Goal: Task Accomplishment & Management: Complete application form

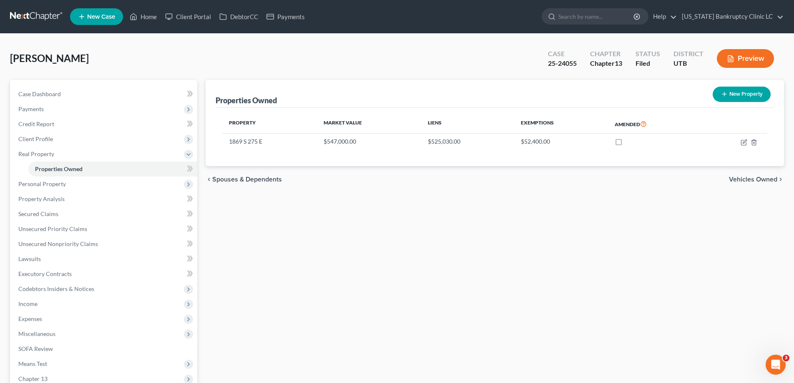
click at [30, 17] on link at bounding box center [36, 16] width 53 height 15
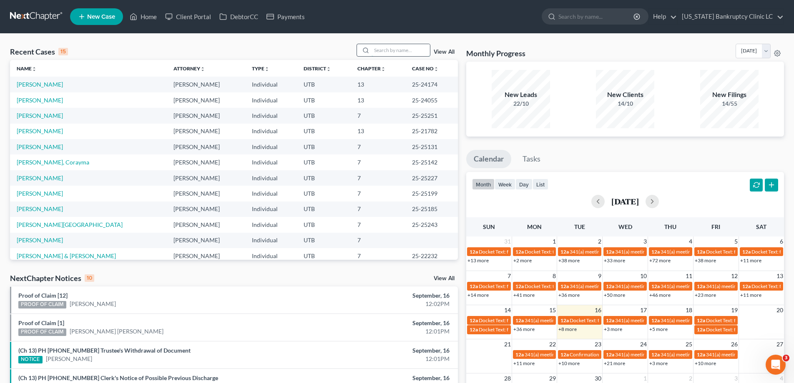
click at [392, 50] on input "search" at bounding box center [400, 50] width 58 height 12
type input "arguello"
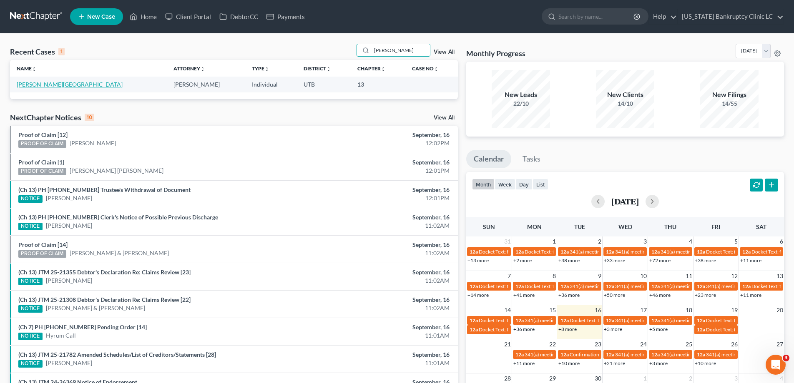
click at [43, 83] on link "[PERSON_NAME][GEOGRAPHIC_DATA]" at bounding box center [70, 84] width 106 height 7
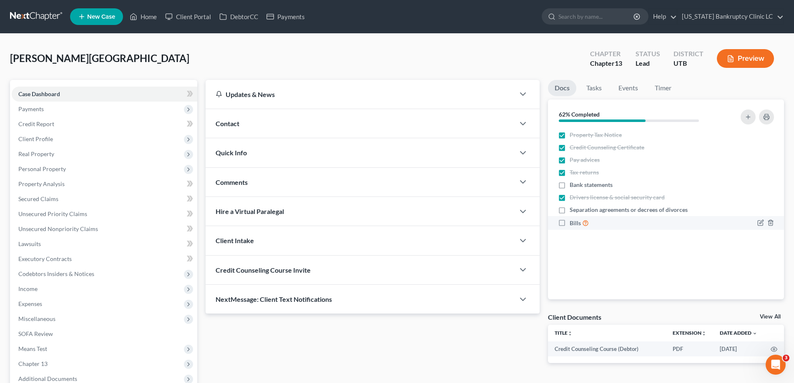
click at [569, 221] on label "Bills" at bounding box center [578, 223] width 19 height 10
click at [573, 221] on input "Bills" at bounding box center [575, 220] width 5 height 5
checkbox input "true"
click at [771, 210] on icon "button" at bounding box center [770, 210] width 7 height 7
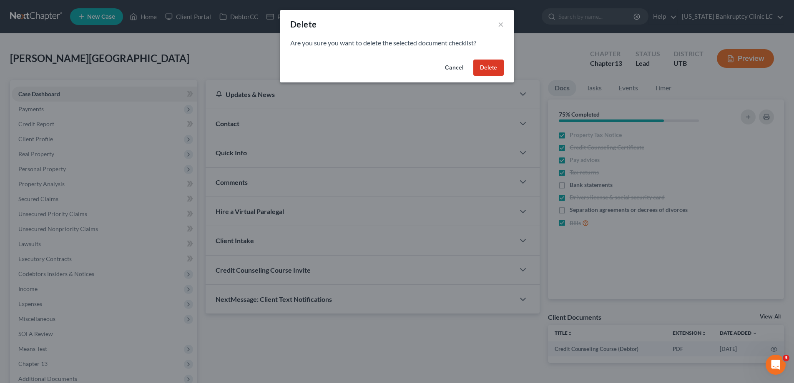
click at [489, 68] on button "Delete" at bounding box center [488, 68] width 30 height 17
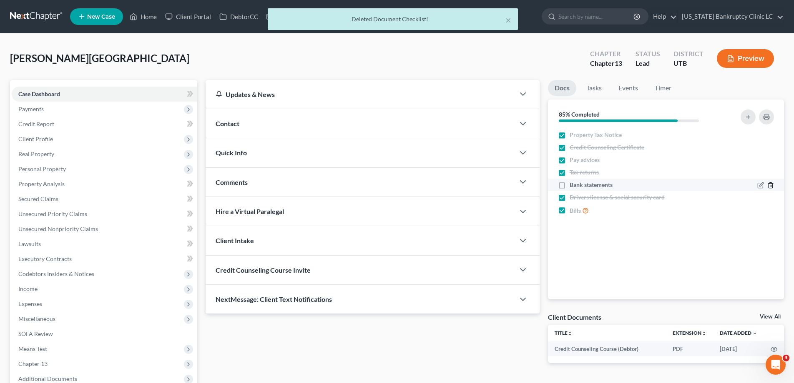
click at [772, 184] on icon "button" at bounding box center [770, 185] width 7 height 7
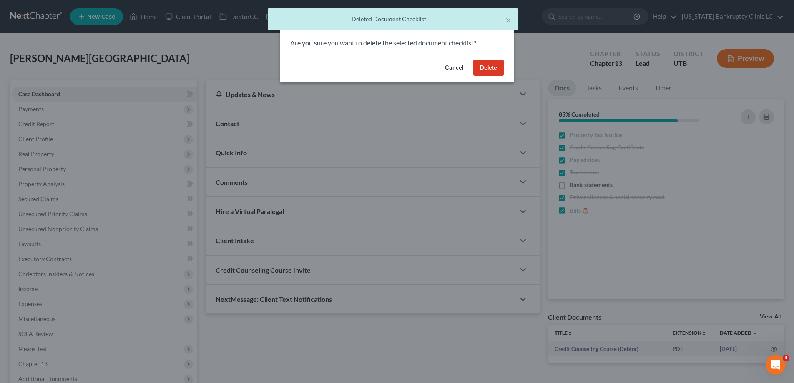
click at [487, 66] on button "Delete" at bounding box center [488, 68] width 30 height 17
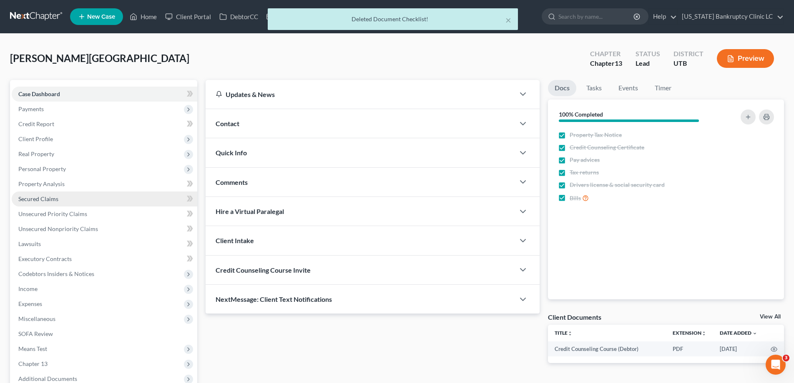
click at [43, 201] on span "Secured Claims" at bounding box center [38, 198] width 40 height 7
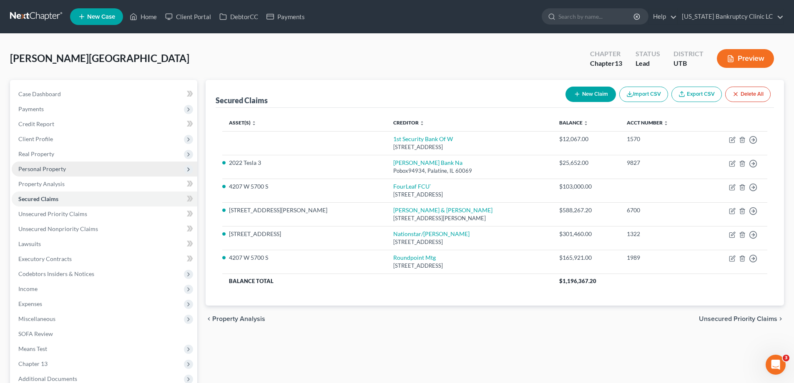
click at [31, 170] on span "Personal Property" at bounding box center [42, 168] width 48 height 7
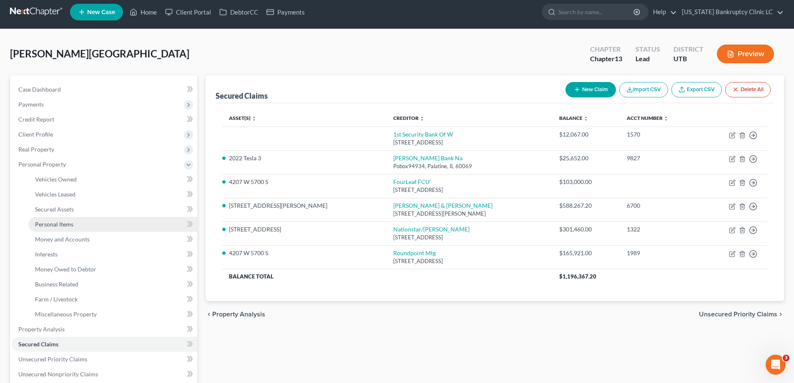
click at [41, 228] on link "Personal Items" at bounding box center [112, 224] width 169 height 15
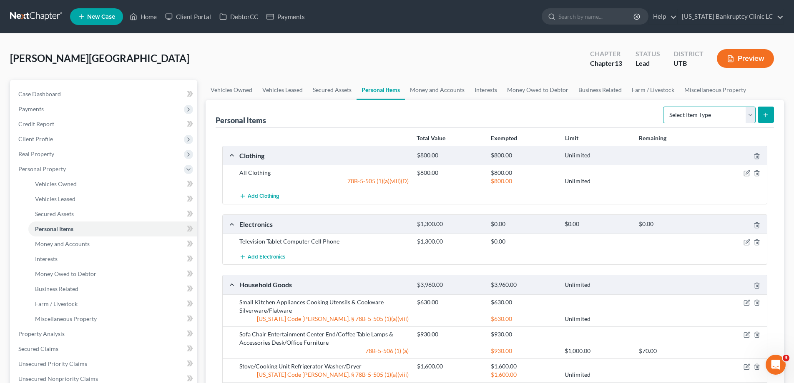
click at [751, 116] on select "Select Item Type Clothing Collectibles Of Value Electronics Firearms Household …" at bounding box center [709, 115] width 93 height 17
select select "clothing"
click at [664, 107] on select "Select Item Type Clothing Collectibles Of Value Electronics Firearms Household …" at bounding box center [709, 115] width 93 height 17
click at [719, 89] on link "Miscellaneous Property" at bounding box center [715, 90] width 72 height 20
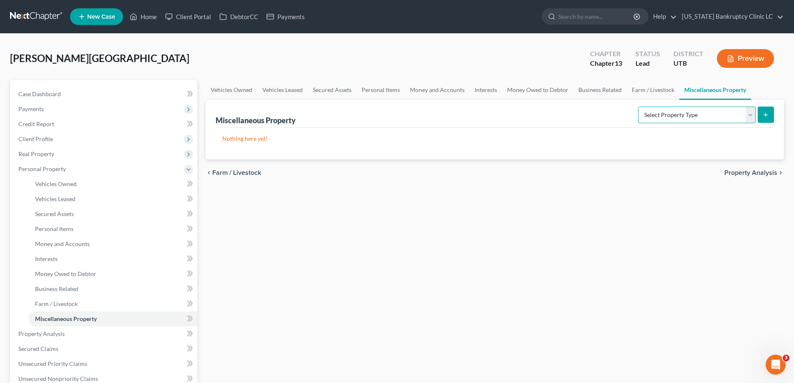
click at [747, 113] on select "Select Property Type Assigned for Creditor Benefit Within 1 Year Holding for An…" at bounding box center [697, 115] width 118 height 17
select select "not_yet_listed"
click at [638, 107] on select "Select Property Type Assigned for Creditor Benefit Within 1 Year Holding for An…" at bounding box center [697, 115] width 118 height 17
click at [769, 113] on button "submit" at bounding box center [765, 115] width 16 height 16
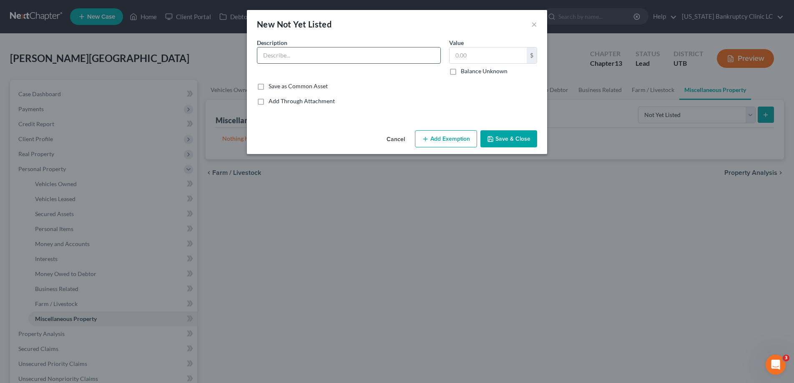
click at [385, 54] on input "text" at bounding box center [348, 56] width 183 height 16
type input "Roof on home"
type input "12,000"
click at [501, 142] on button "Save & Close" at bounding box center [508, 139] width 57 height 18
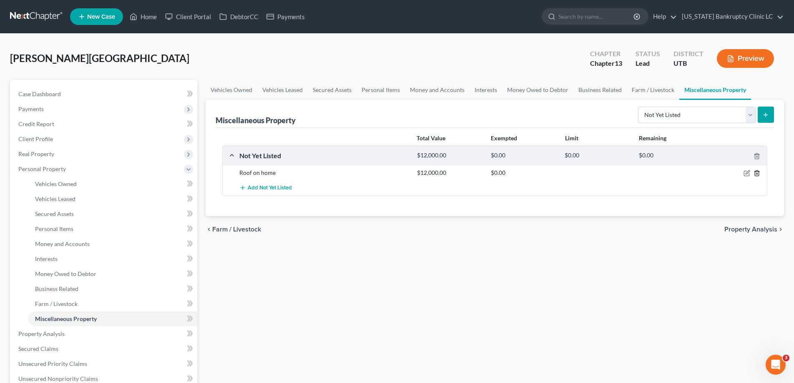
click at [756, 173] on icon "button" at bounding box center [756, 173] width 7 height 7
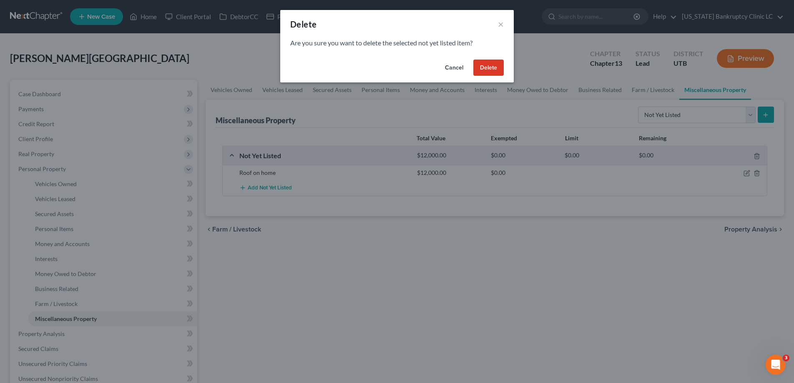
drag, startPoint x: 491, startPoint y: 67, endPoint x: 393, endPoint y: 76, distance: 98.8
click at [491, 67] on button "Delete" at bounding box center [488, 68] width 30 height 17
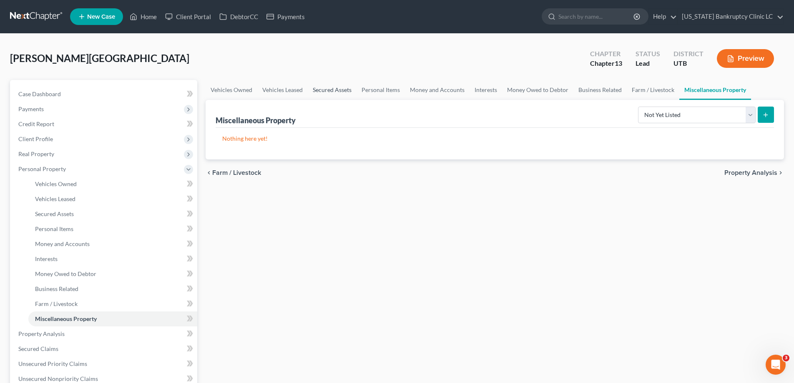
click at [323, 88] on link "Secured Assets" at bounding box center [332, 90] width 49 height 20
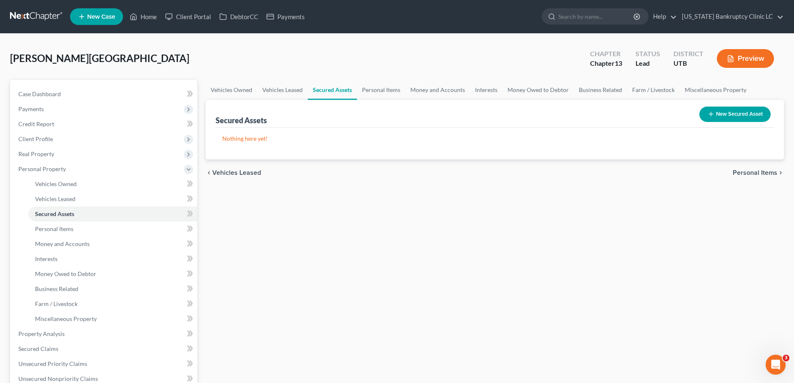
click at [729, 114] on button "New Secured Asset" at bounding box center [734, 114] width 71 height 15
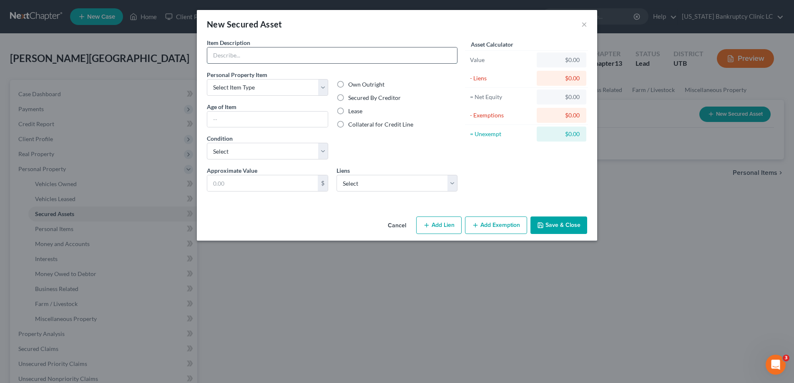
click at [347, 59] on input "text" at bounding box center [332, 56] width 250 height 16
type input "Roof on home"
click at [322, 85] on select "Select Item Type Clothing Collectibles Of Value Electronics Firearms Household …" at bounding box center [267, 87] width 121 height 17
select select "other"
click at [207, 79] on select "Select Item Type Clothing Collectibles Of Value Electronics Firearms Household …" at bounding box center [267, 87] width 121 height 17
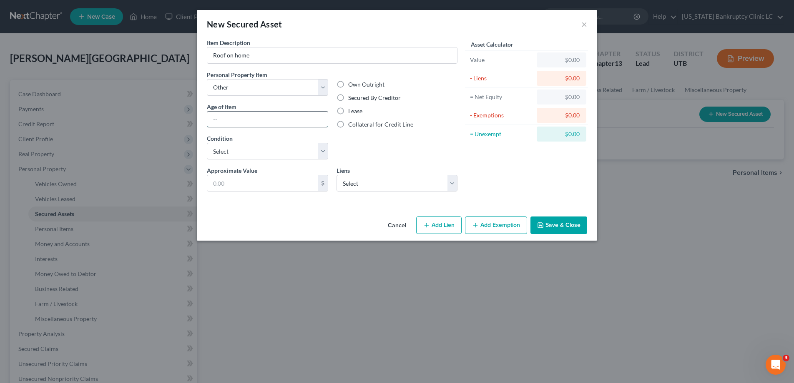
click at [259, 121] on input "text" at bounding box center [267, 120] width 120 height 16
type input "1 year"
click at [325, 147] on select "Select Excellent Very Good Good Fair Poor" at bounding box center [267, 151] width 121 height 17
select select "2"
click at [207, 143] on select "Select Excellent Very Good Good Fair Poor" at bounding box center [267, 151] width 121 height 17
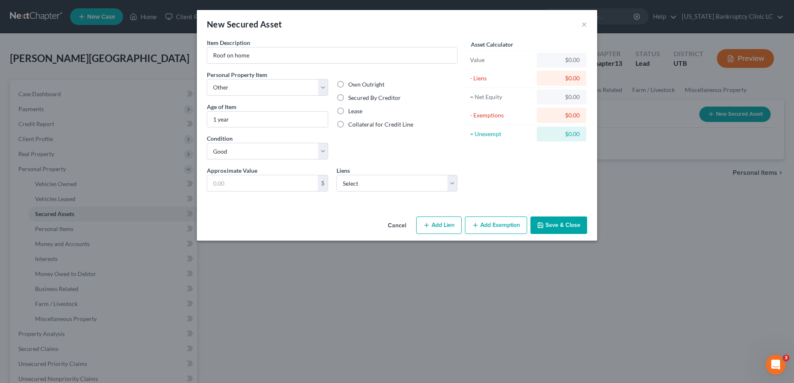
click at [348, 97] on label "Secured By Creditor" at bounding box center [374, 98] width 53 height 8
click at [351, 97] on input "Secured By Creditor" at bounding box center [353, 96] width 5 height 5
radio input "true"
click at [245, 182] on input "text" at bounding box center [262, 183] width 110 height 16
type input "12,000.00"
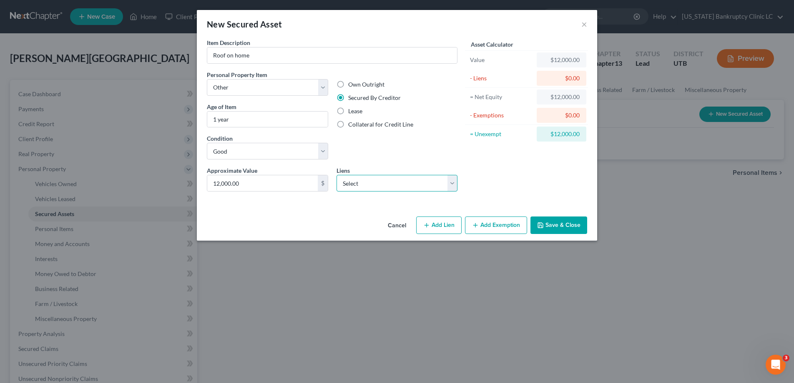
click at [453, 181] on select "Select 1st Security Bank Of W - $12,067.00" at bounding box center [396, 183] width 121 height 17
click select "Select 1st Security Bank Of W - $12,067.00" at bounding box center [396, 183] width 121 height 17
select select "50"
select select "0"
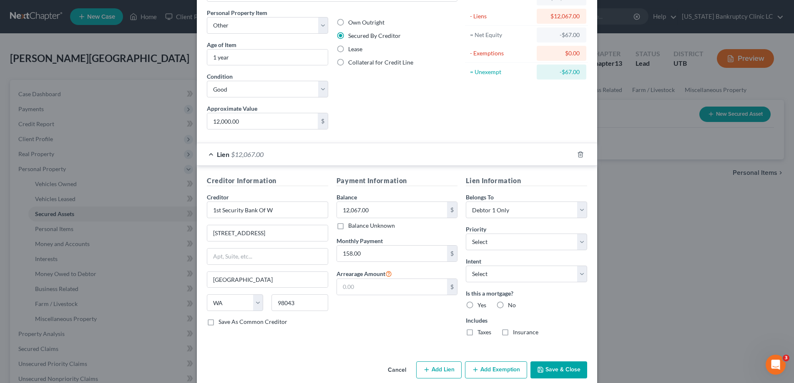
scroll to position [74, 0]
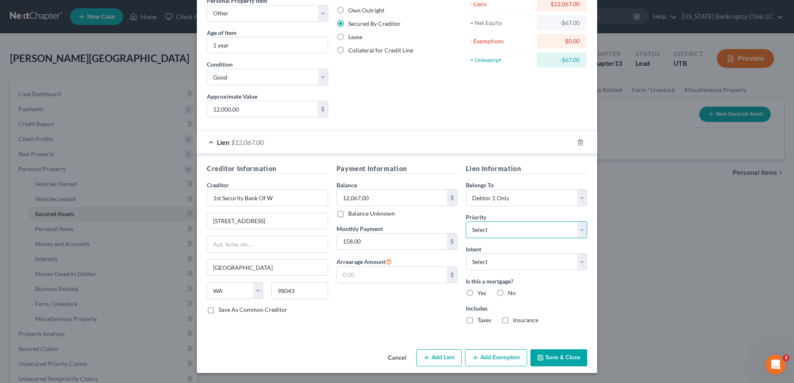
click at [585, 228] on select "Select 1st 2nd 3rd 4th 5th 6th 7th 8th 9th 10th 11th 12th 13th 14th 15th 16th 1…" at bounding box center [526, 230] width 121 height 17
select select "0"
click at [466, 222] on select "Select 1st 2nd 3rd 4th 5th 6th 7th 8th 9th 10th 11th 12th 13th 14th 15th 16th 1…" at bounding box center [526, 230] width 121 height 17
click at [581, 261] on select "Select Surrender Redeem Reaffirm Avoid Other" at bounding box center [526, 262] width 121 height 17
select select "0"
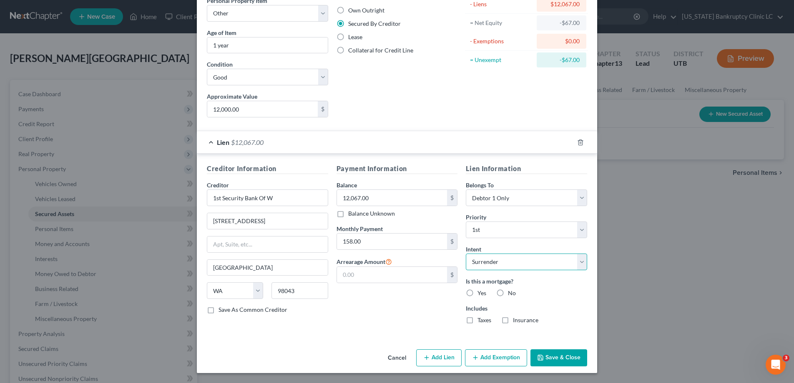
click at [466, 254] on select "Select Surrender Redeem Reaffirm Avoid Other" at bounding box center [526, 262] width 121 height 17
click at [508, 293] on label "No" at bounding box center [512, 293] width 8 height 8
click at [511, 293] on input "No" at bounding box center [513, 291] width 5 height 5
radio input "true"
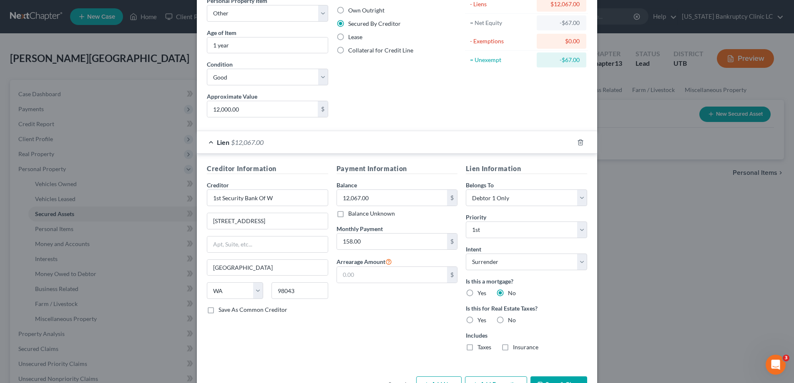
drag, startPoint x: 500, startPoint y: 321, endPoint x: 507, endPoint y: 320, distance: 7.1
click at [508, 321] on label "No" at bounding box center [512, 320] width 8 height 8
click at [511, 321] on input "No" at bounding box center [513, 318] width 5 height 5
radio input "true"
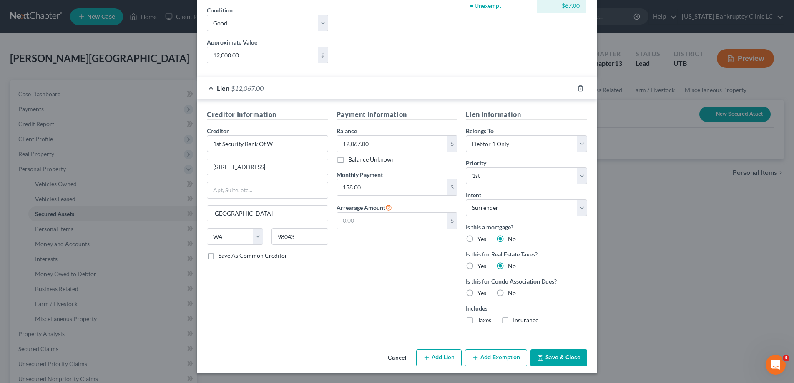
click at [508, 293] on label "No" at bounding box center [512, 293] width 8 height 8
click at [511, 293] on input "No" at bounding box center [513, 291] width 5 height 5
radio input "true"
click at [550, 357] on button "Save & Close" at bounding box center [558, 359] width 57 height 18
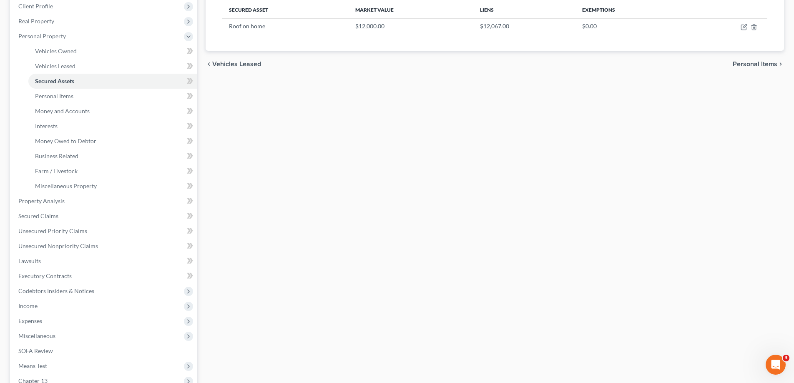
scroll to position [135, 0]
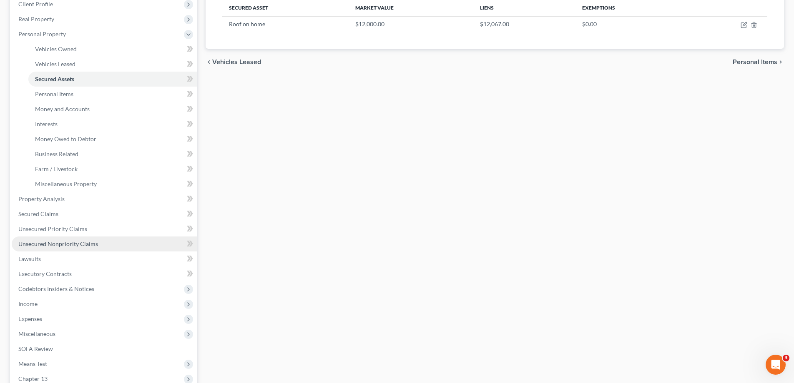
click at [54, 243] on span "Unsecured Nonpriority Claims" at bounding box center [58, 244] width 80 height 7
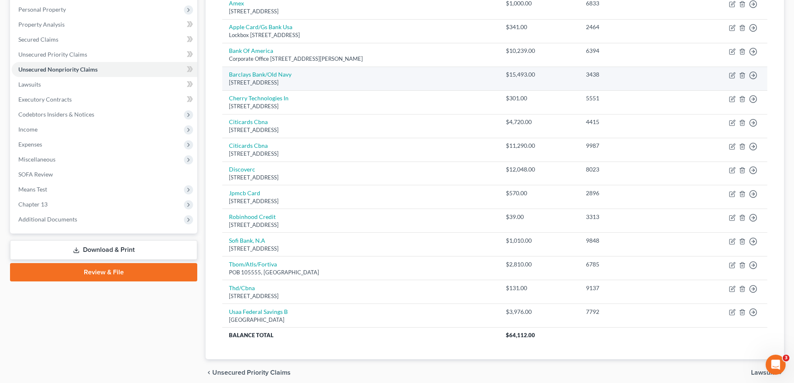
scroll to position [161, 0]
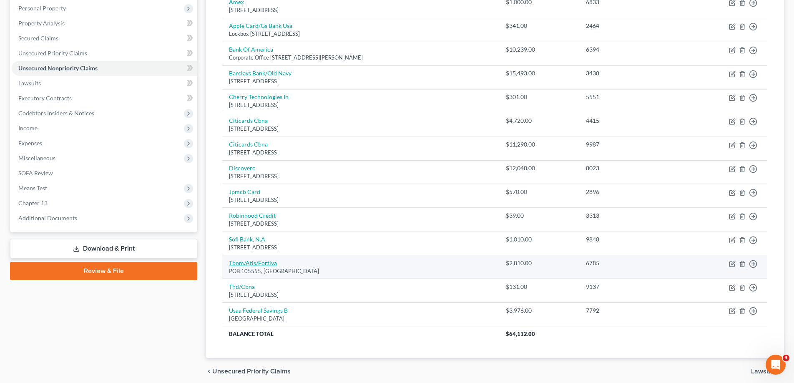
click at [266, 264] on link "Tbom/Atls/Fortiva" at bounding box center [253, 263] width 48 height 7
select select "10"
select select "2"
select select "0"
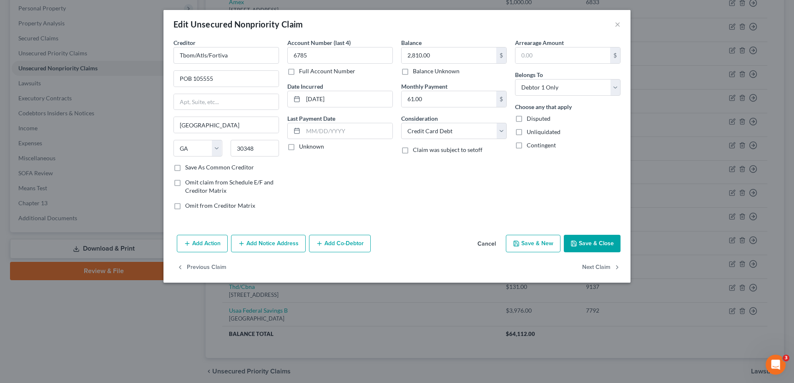
click at [594, 243] on button "Save & Close" at bounding box center [592, 244] width 57 height 18
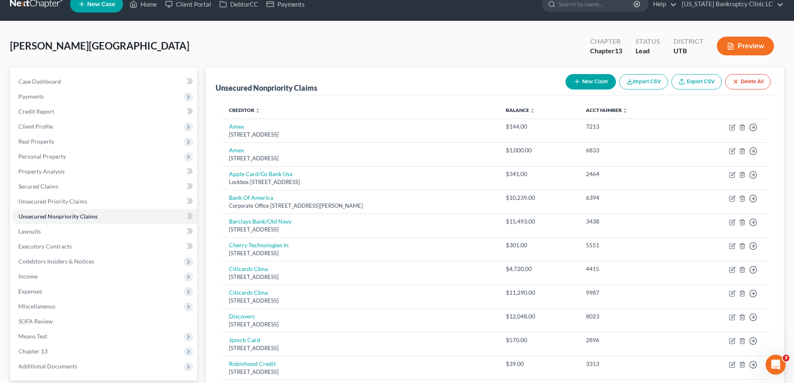
scroll to position [0, 0]
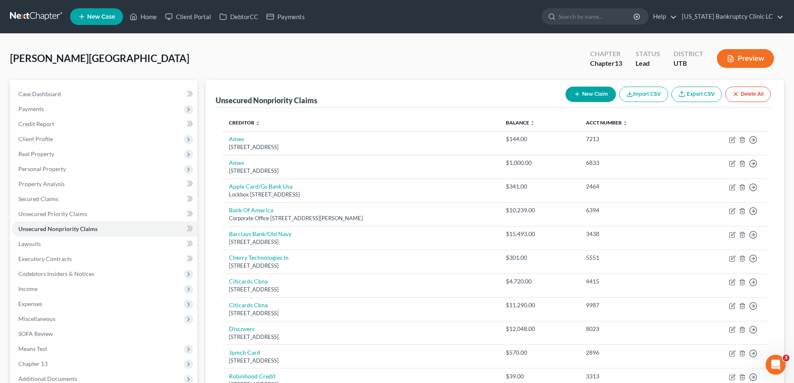
click at [42, 18] on link at bounding box center [36, 16] width 53 height 15
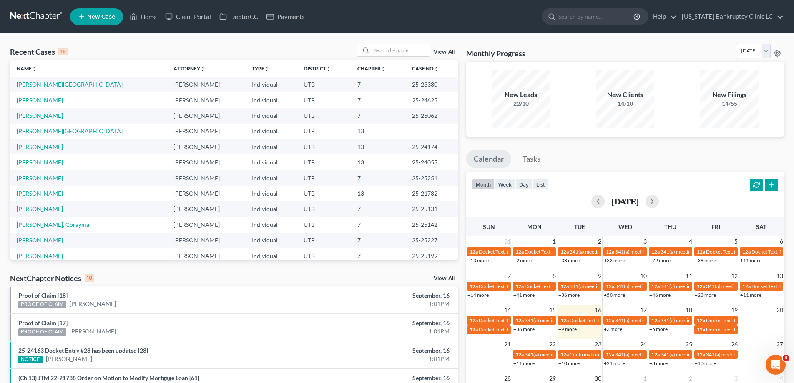
click at [35, 130] on link "[PERSON_NAME][GEOGRAPHIC_DATA]" at bounding box center [70, 131] width 106 height 7
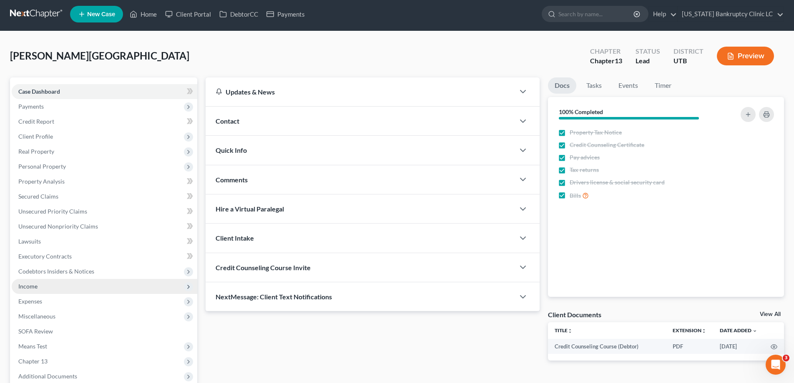
click at [28, 289] on span "Income" at bounding box center [27, 286] width 19 height 7
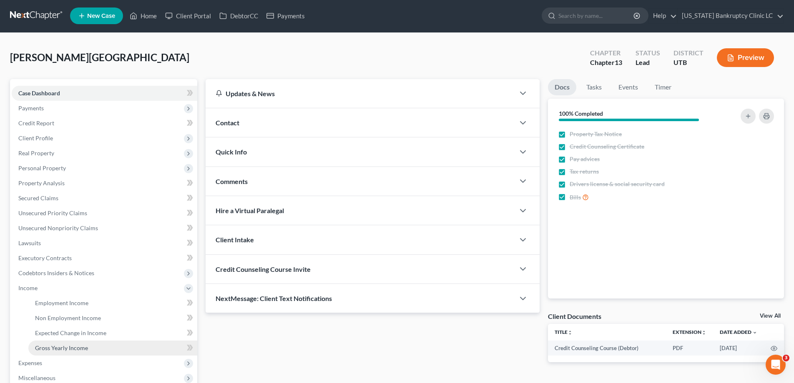
scroll to position [2, 0]
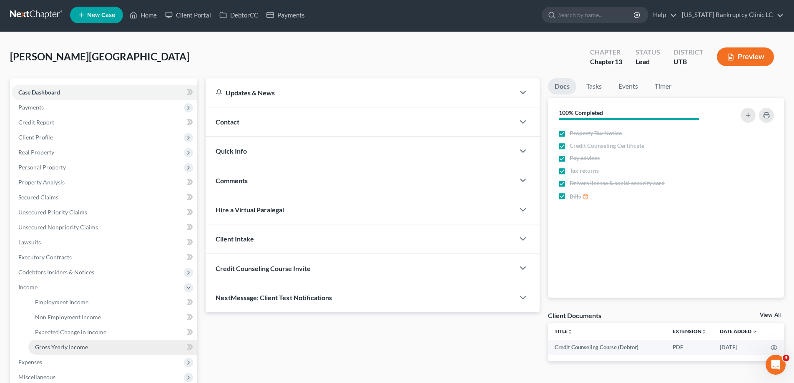
click at [50, 347] on span "Gross Yearly Income" at bounding box center [61, 347] width 53 height 7
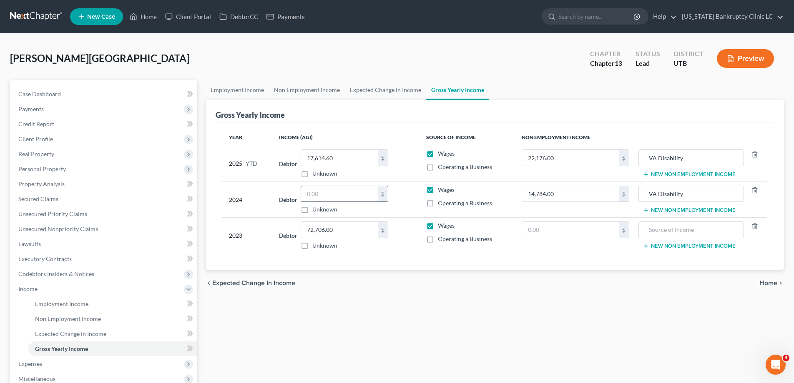
click at [340, 195] on input "text" at bounding box center [339, 194] width 77 height 16
type input "32,756.00"
click at [40, 13] on link at bounding box center [36, 16] width 53 height 15
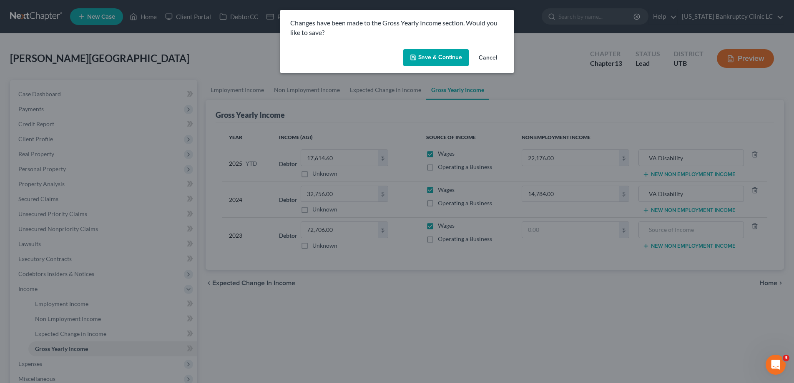
click at [434, 60] on button "Save & Continue" at bounding box center [435, 58] width 65 height 18
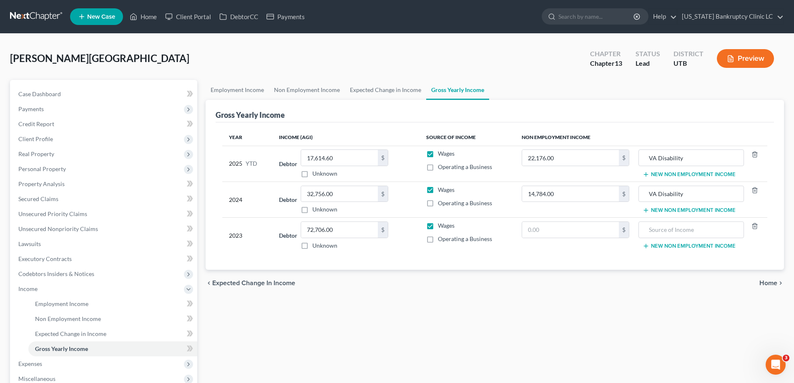
click at [49, 15] on link at bounding box center [36, 16] width 53 height 15
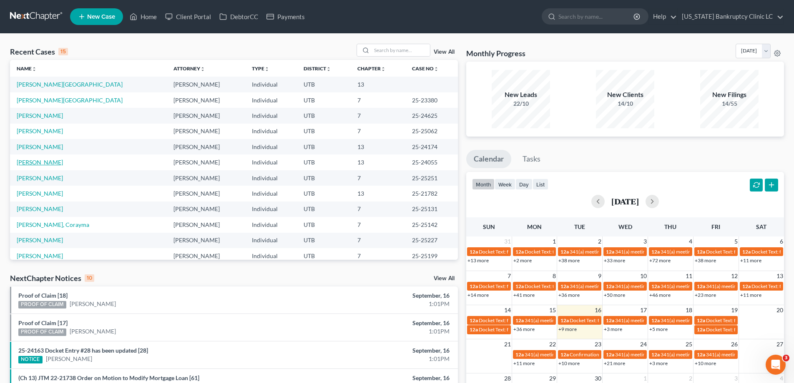
click at [25, 163] on link "[PERSON_NAME]" at bounding box center [40, 162] width 46 height 7
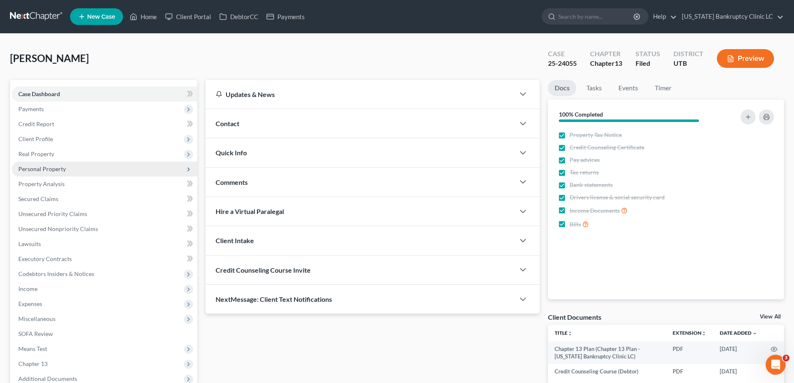
click at [34, 170] on span "Personal Property" at bounding box center [42, 168] width 48 height 7
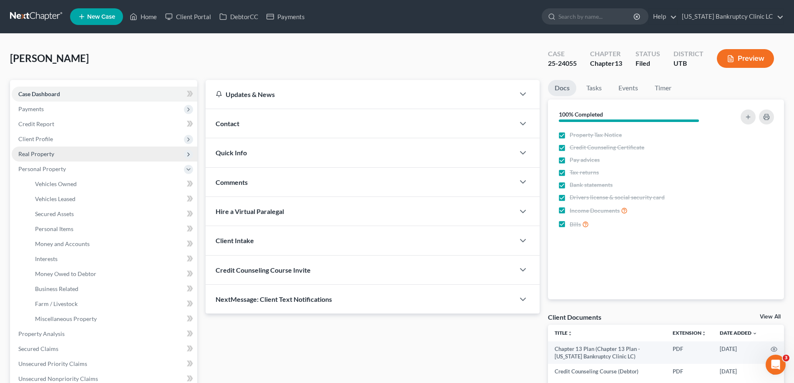
click at [41, 154] on span "Real Property" at bounding box center [36, 153] width 36 height 7
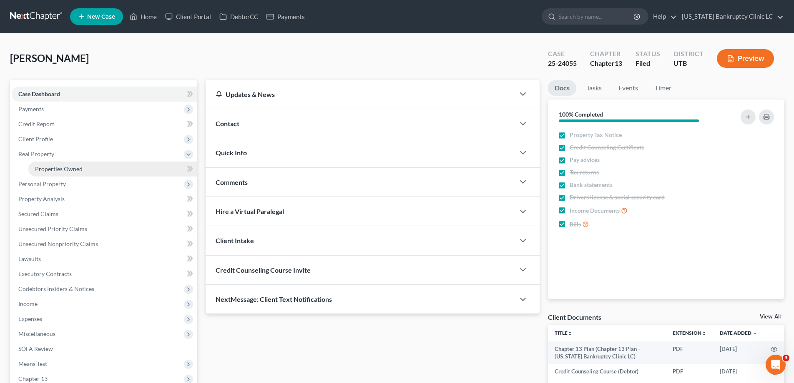
click at [48, 170] on span "Properties Owned" at bounding box center [59, 168] width 48 height 7
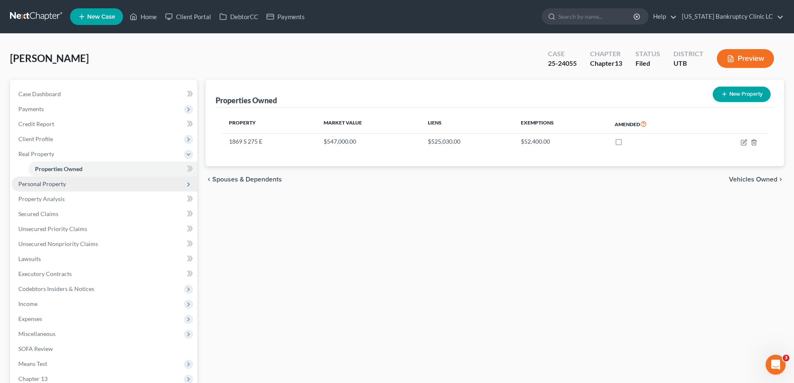
click at [44, 185] on span "Personal Property" at bounding box center [42, 183] width 48 height 7
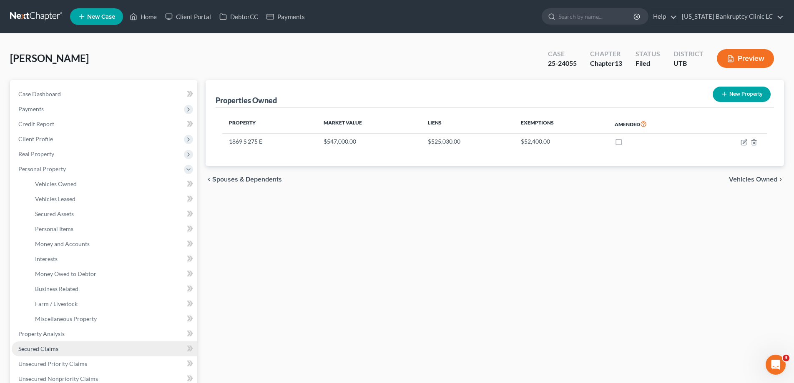
click at [43, 350] on span "Secured Claims" at bounding box center [38, 349] width 40 height 7
click at [43, 350] on ul "Case Dashboard Payments Invoices Payments Payments Credit Report Client Profile" at bounding box center [104, 312] width 185 height 450
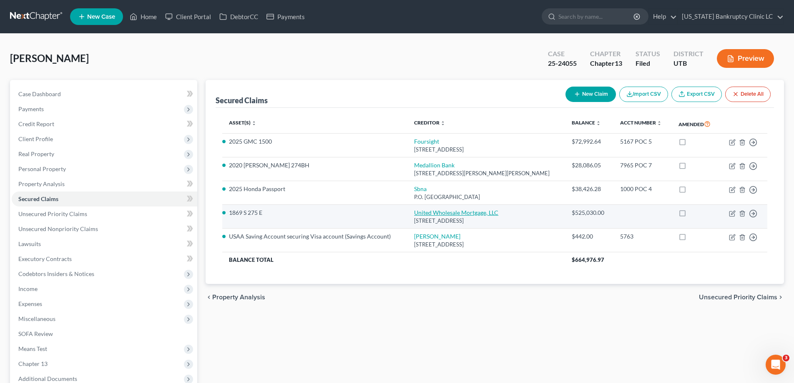
click at [420, 213] on link "United Wholesale Mortgage, LLC" at bounding box center [456, 212] width 84 height 7
select select "23"
select select "2"
select select "0"
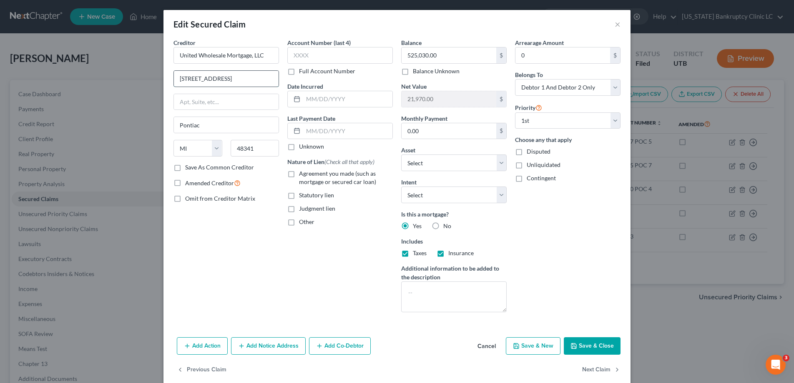
drag, startPoint x: 233, startPoint y: 80, endPoint x: 221, endPoint y: 79, distance: 12.1
click at [221, 79] on input "[STREET_ADDRESS]" at bounding box center [226, 79] width 105 height 16
click at [248, 80] on input "[STREET_ADDRESS]" at bounding box center [226, 79] width 105 height 16
click at [261, 346] on button "Add Notice Address" at bounding box center [268, 347] width 75 height 18
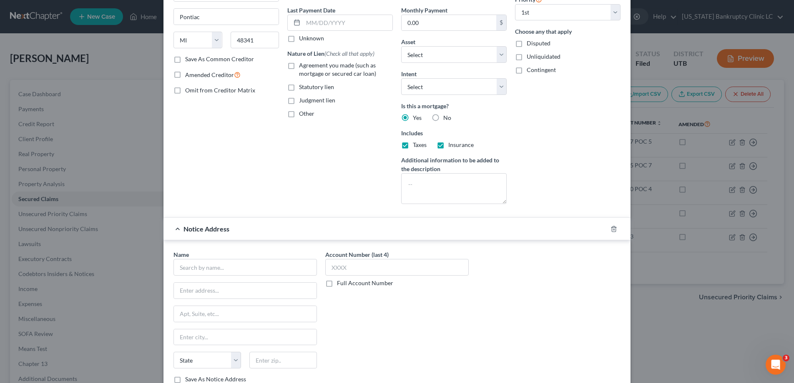
scroll to position [113, 0]
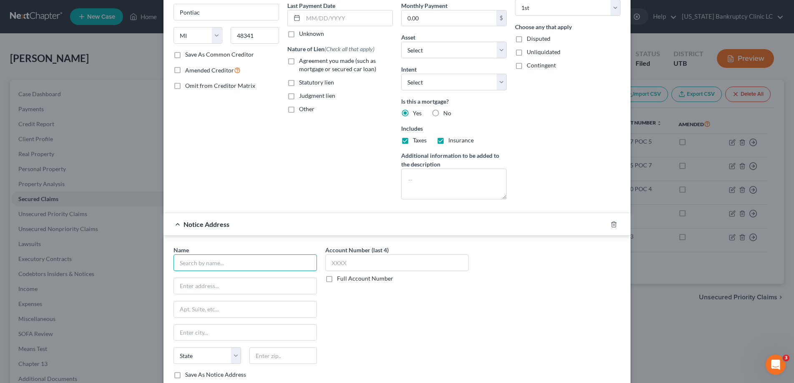
click at [246, 267] on input "text" at bounding box center [244, 263] width 143 height 17
type input "United Wholesale Mortgage"
type input "PO Box 77404"
type input "W"
type input "[PERSON_NAME]"
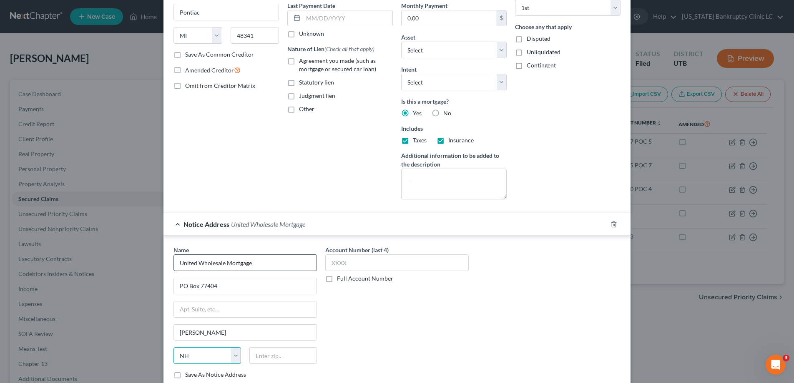
select select "33"
type input "08628"
type input "[GEOGRAPHIC_DATA]"
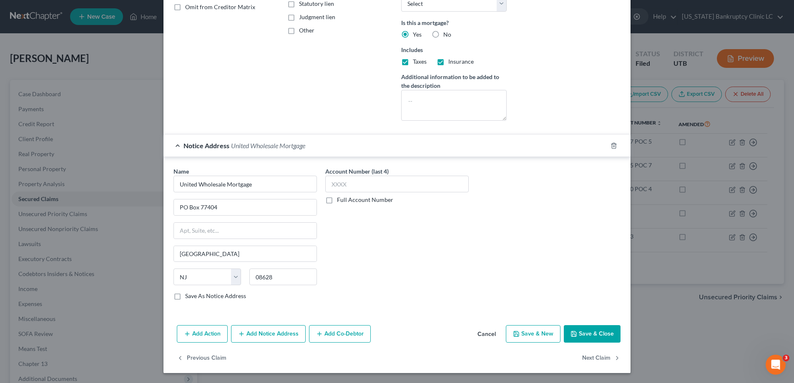
click at [594, 334] on button "Save & Close" at bounding box center [592, 335] width 57 height 18
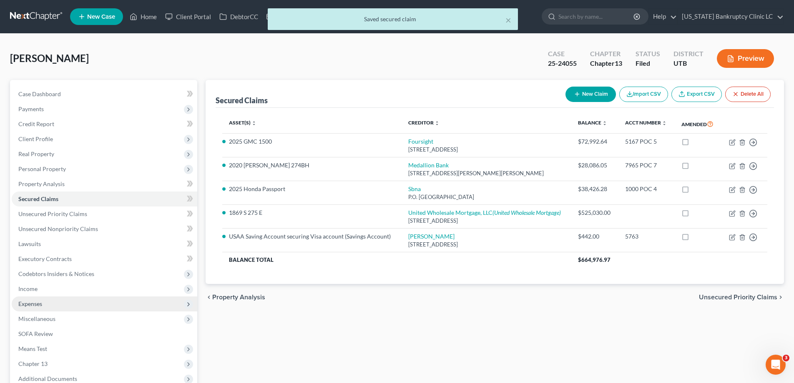
click at [38, 306] on span "Expenses" at bounding box center [30, 304] width 24 height 7
click at [38, 319] on span "Home" at bounding box center [43, 319] width 16 height 7
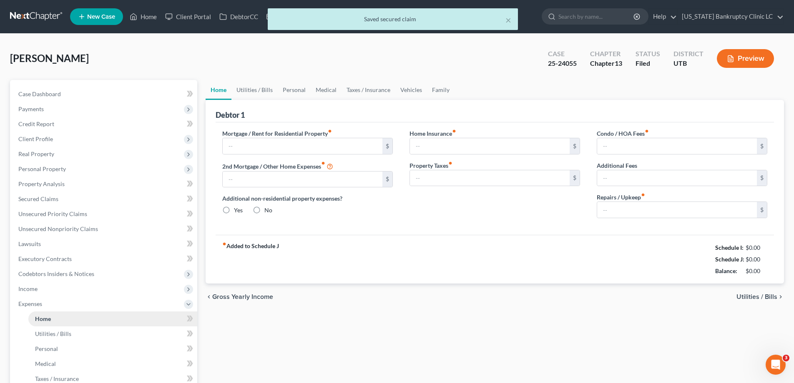
type input "4,029.52"
type input "0.00"
radio input "true"
type input "0.00"
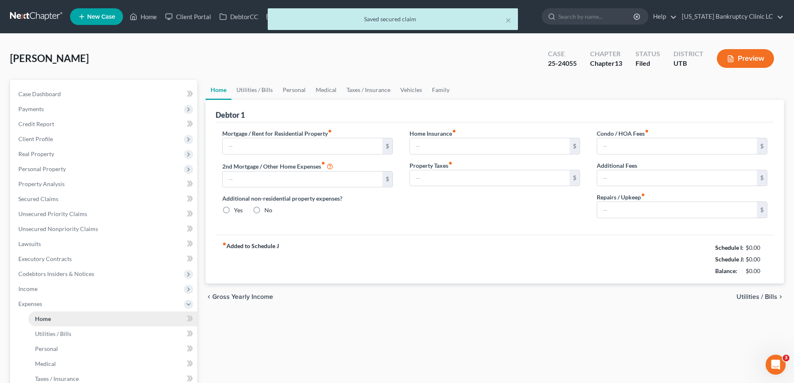
type input "20.00"
type input "0.00"
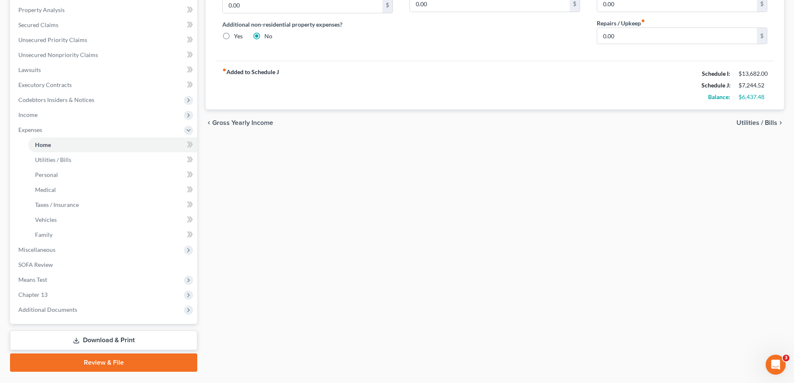
scroll to position [195, 0]
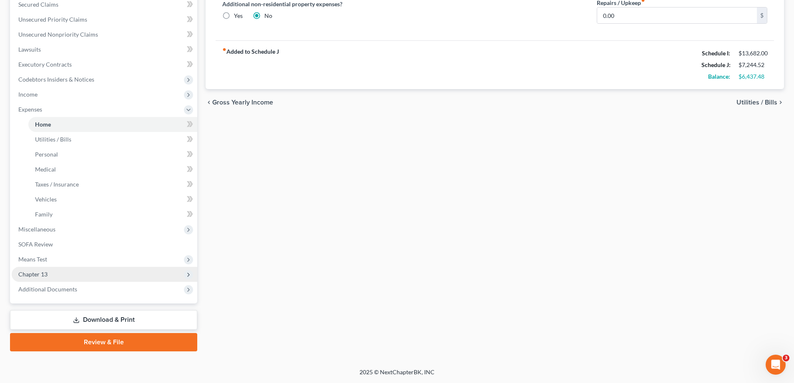
click at [43, 274] on span "Chapter 13" at bounding box center [32, 274] width 29 height 7
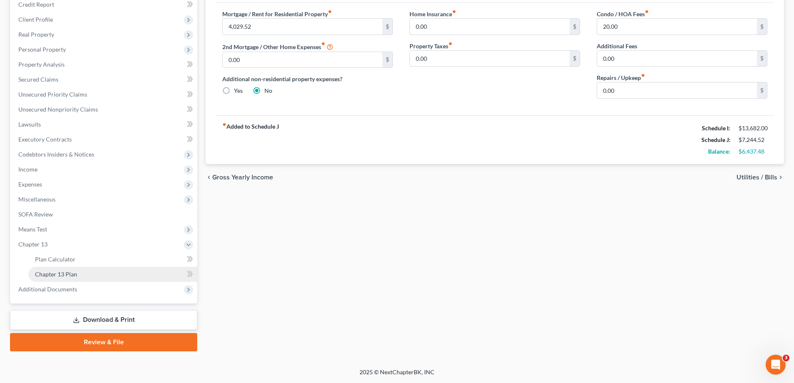
scroll to position [120, 0]
click at [49, 274] on span "Chapter 13 Plan" at bounding box center [56, 274] width 42 height 7
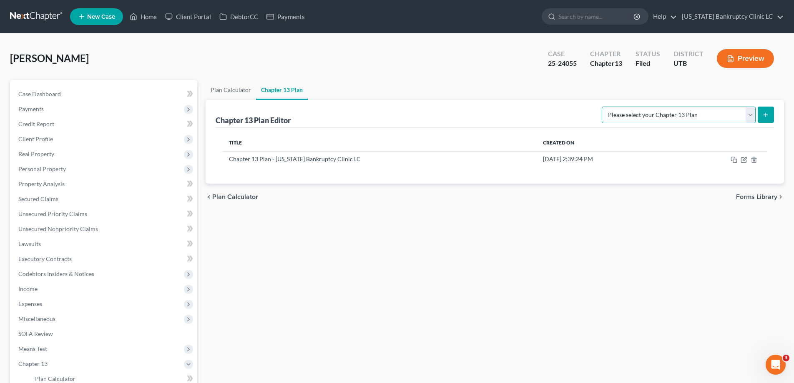
click at [752, 115] on select "Please select your Chapter 13 Plan Chapter 13 Plan - [US_STATE] Bankruptcy Clin…" at bounding box center [678, 115] width 154 height 17
select select "0"
click at [620, 107] on select "Please select your Chapter 13 Plan Chapter 13 Plan - [US_STATE] Bankruptcy Clin…" at bounding box center [678, 115] width 154 height 17
click at [767, 116] on icon "submit" at bounding box center [765, 115] width 7 height 7
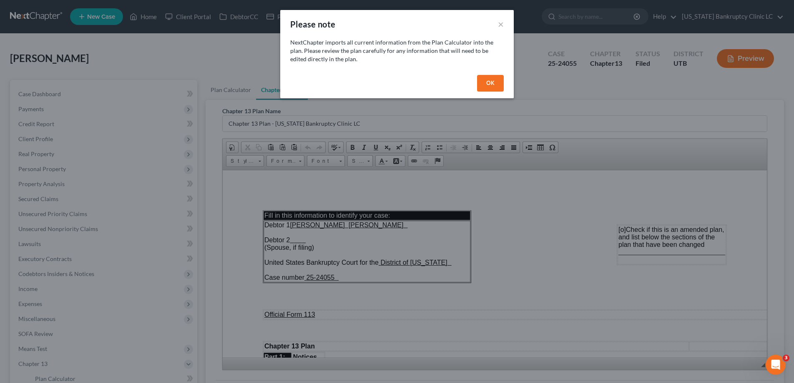
click at [486, 81] on button "OK" at bounding box center [490, 83] width 27 height 17
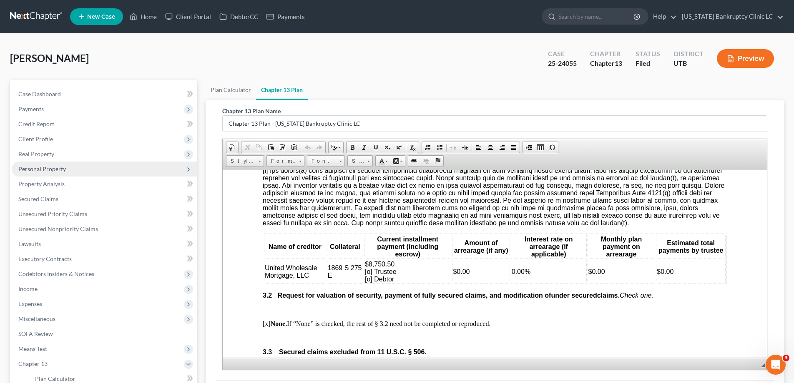
click at [33, 170] on span "Personal Property" at bounding box center [42, 168] width 48 height 7
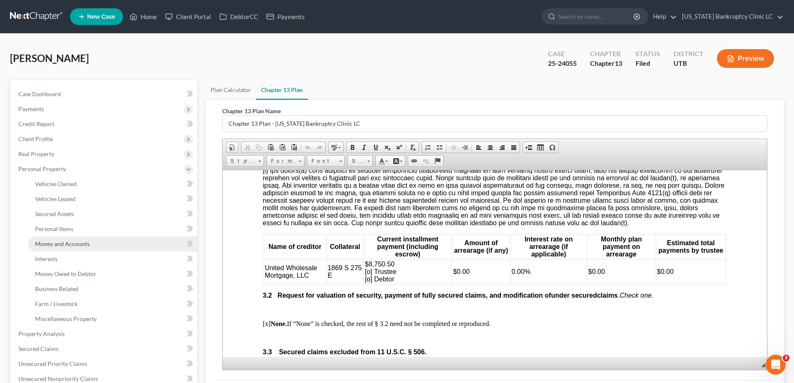
click at [47, 239] on link "Money and Accounts" at bounding box center [112, 244] width 169 height 15
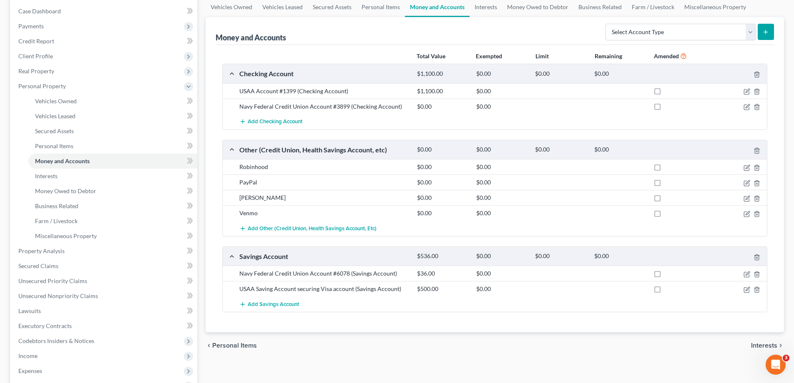
scroll to position [84, 0]
click at [747, 166] on icon "button" at bounding box center [746, 167] width 7 height 7
click at [747, 166] on body "Home New Case Client Portal DebtorCC Payments [US_STATE] Bankruptcy Clinic LC […" at bounding box center [397, 227] width 794 height 623
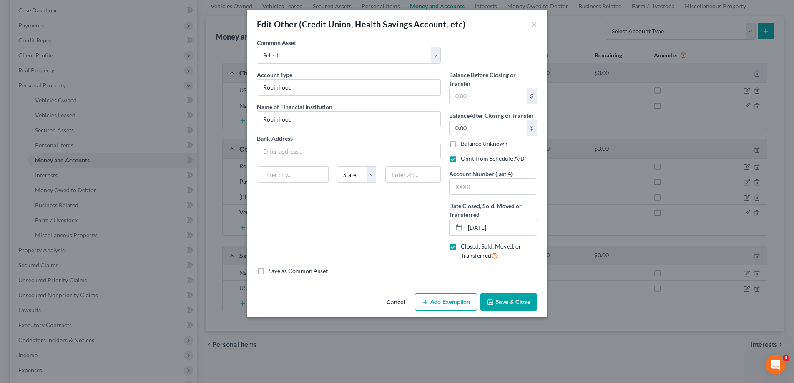
click at [461, 246] on label "Closed, Sold, Moved, or Transferred" at bounding box center [499, 252] width 76 height 18
click at [464, 246] on input "Closed, Sold, Moved, or Transferred" at bounding box center [466, 245] width 5 height 5
checkbox input "false"
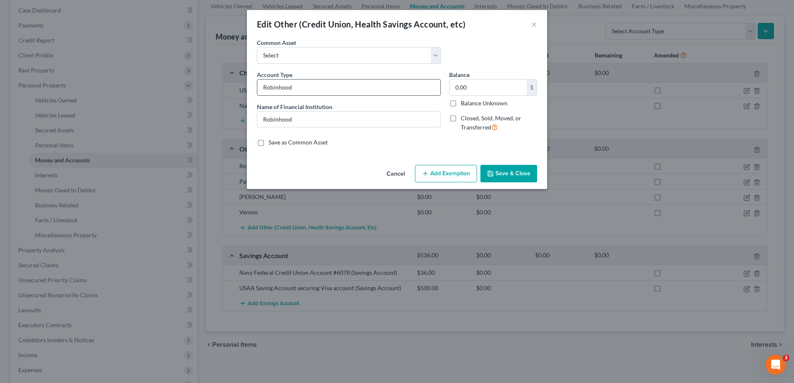
click at [348, 93] on input "Robinhood" at bounding box center [348, 88] width 183 height 16
click at [315, 121] on input "Robinhood" at bounding box center [348, 120] width 183 height 16
type input "Robinhood #9023"
type input "8.29"
click at [509, 174] on button "Save & Close" at bounding box center [508, 174] width 57 height 18
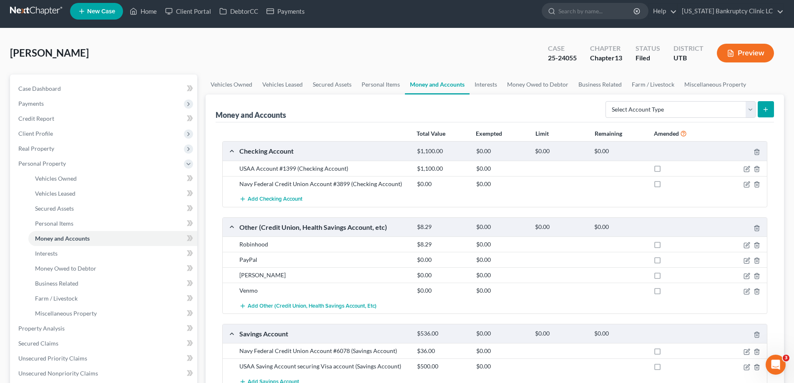
scroll to position [0, 0]
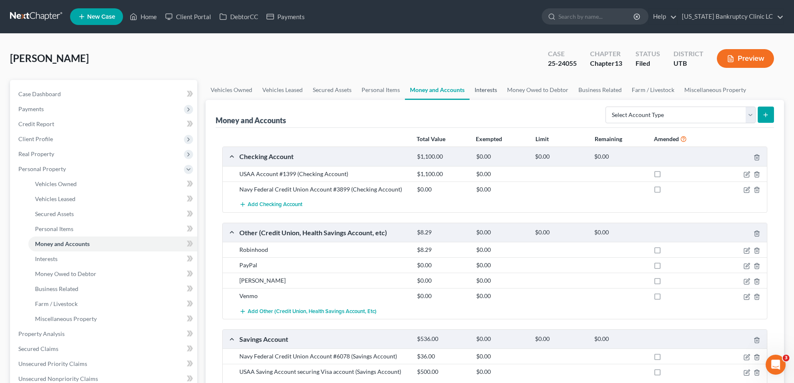
click at [486, 91] on link "Interests" at bounding box center [485, 90] width 33 height 20
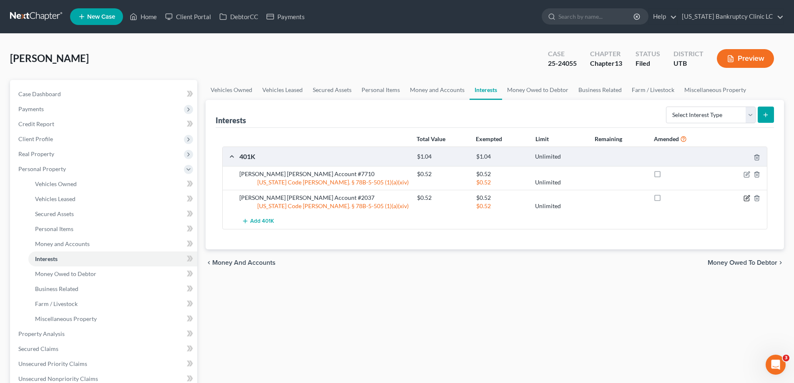
click at [745, 198] on icon "button" at bounding box center [746, 198] width 7 height 7
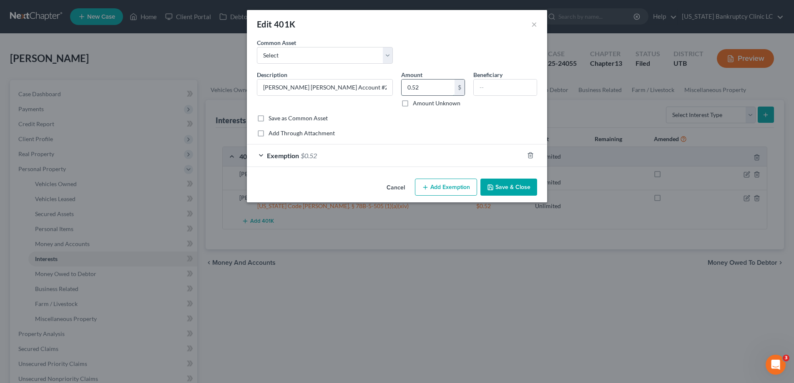
click at [441, 86] on input "0.52" at bounding box center [427, 88] width 53 height 16
type input "0.82"
click at [508, 186] on button "Save & Close" at bounding box center [508, 188] width 57 height 18
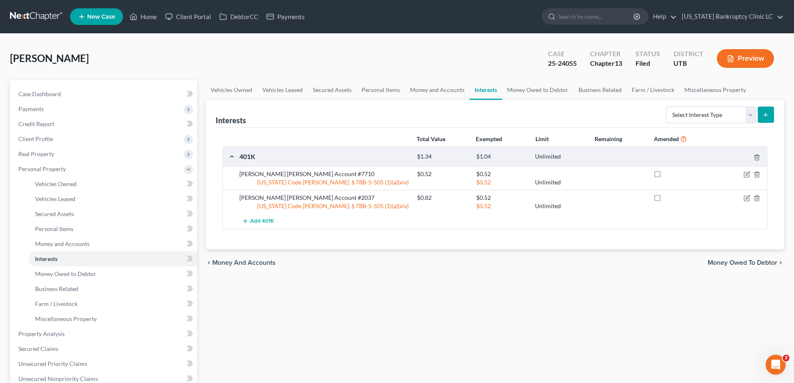
click at [765, 114] on line "submit" at bounding box center [765, 115] width 0 height 4
click at [750, 113] on select "Select Interest Type 401K Annuity Bond Education IRA Government Bond Government…" at bounding box center [711, 115] width 90 height 17
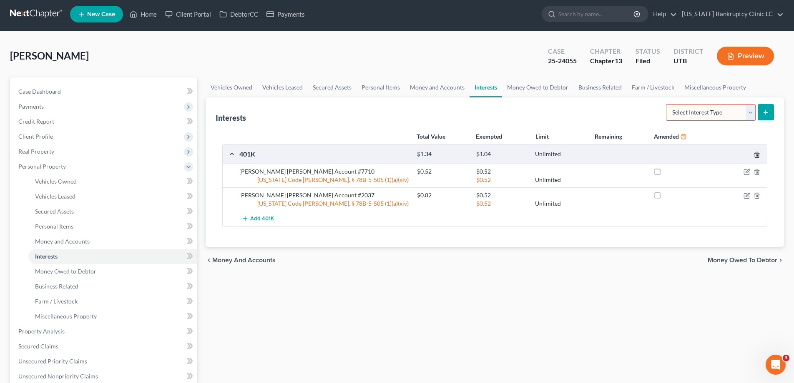
scroll to position [0, 0]
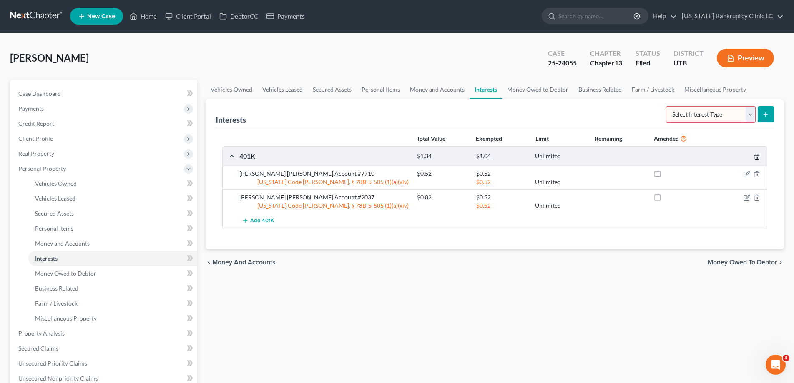
click at [756, 158] on line "button" at bounding box center [756, 158] width 0 height 2
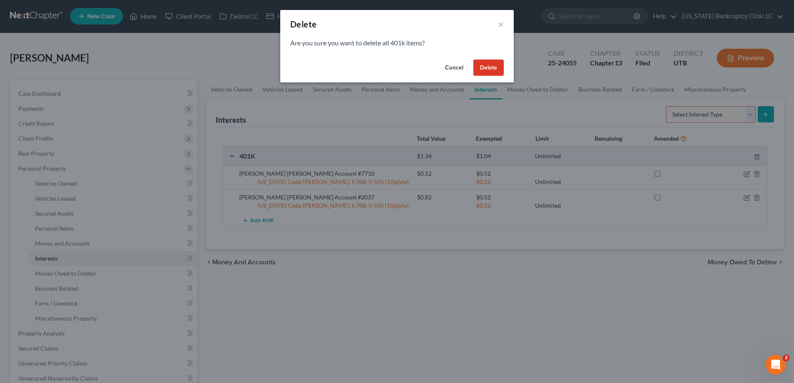
click at [487, 68] on button "Delete" at bounding box center [488, 68] width 30 height 17
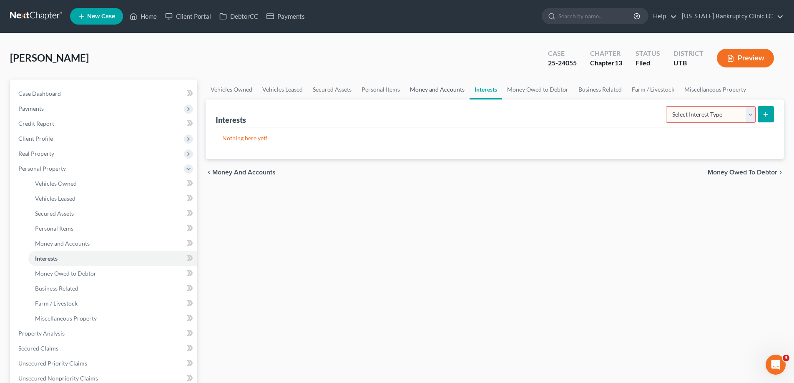
click at [435, 90] on link "Money and Accounts" at bounding box center [437, 90] width 65 height 20
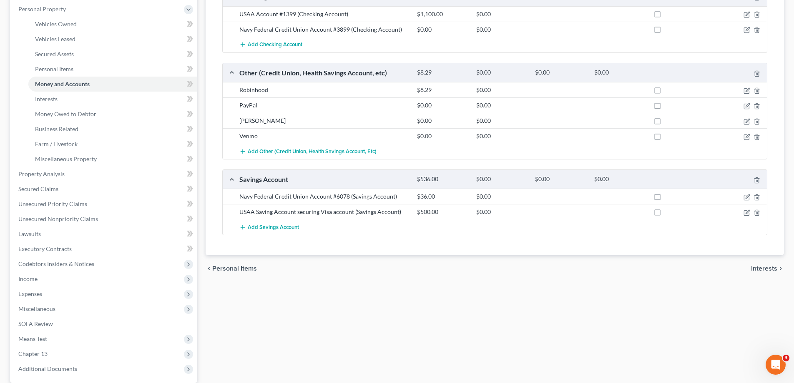
scroll to position [162, 0]
click at [302, 151] on span "Add Other (Credit Union, Health Savings Account, etc)" at bounding box center [312, 150] width 129 height 7
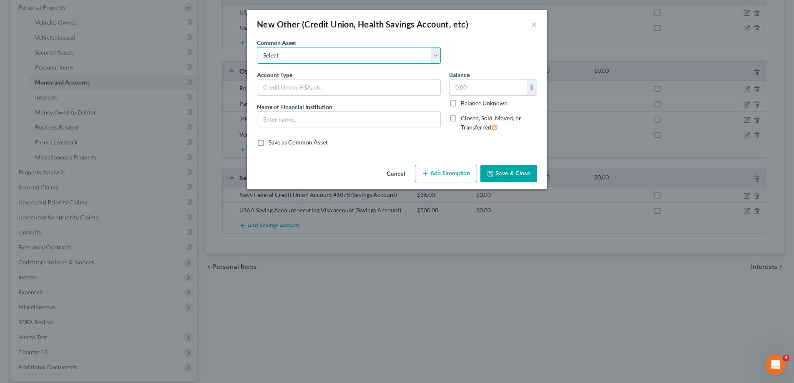
click at [434, 53] on select "Select Credit Union PayPal Prepaid Credit Union Digital currency HSA Health Sav…" at bounding box center [349, 55] width 184 height 17
click at [257, 47] on select "Select Credit Union PayPal Prepaid Credit Union Digital currency HSA Health Sav…" at bounding box center [349, 55] width 184 height 17
click at [384, 87] on input "text" at bounding box center [348, 88] width 183 height 16
type input "[PERSON_NAME] [PERSON_NAME]"
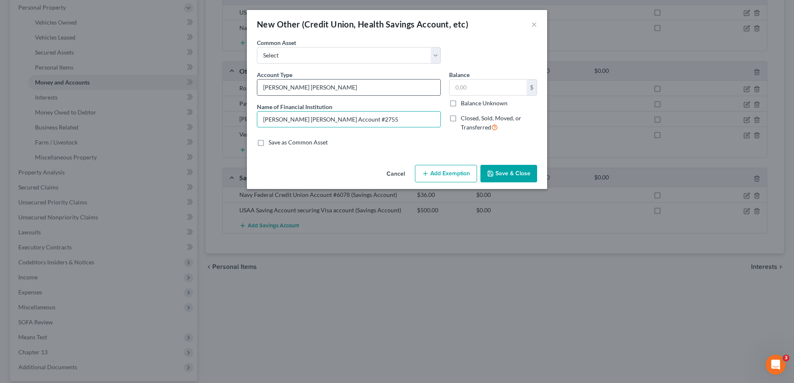
type input "[PERSON_NAME] [PERSON_NAME] Account #2755"
type input "0.83"
click at [502, 174] on button "Save & Close" at bounding box center [508, 174] width 57 height 18
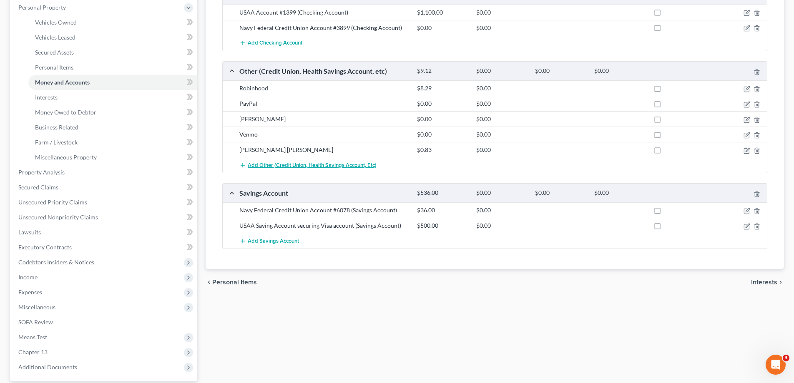
click at [277, 166] on span "Add Other (Credit Union, Health Savings Account, etc)" at bounding box center [312, 165] width 129 height 7
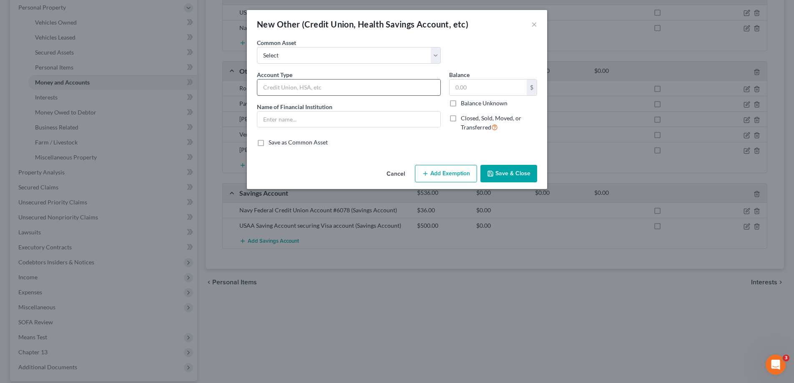
click at [323, 87] on input "text" at bounding box center [348, 88] width 183 height 16
type input "[PERSON_NAME] [PERSON_NAME]"
click at [321, 118] on input "text" at bounding box center [348, 120] width 183 height 16
type input "[PERSON_NAME] [PERSON_NAME] Account #6143"
type input "0.83"
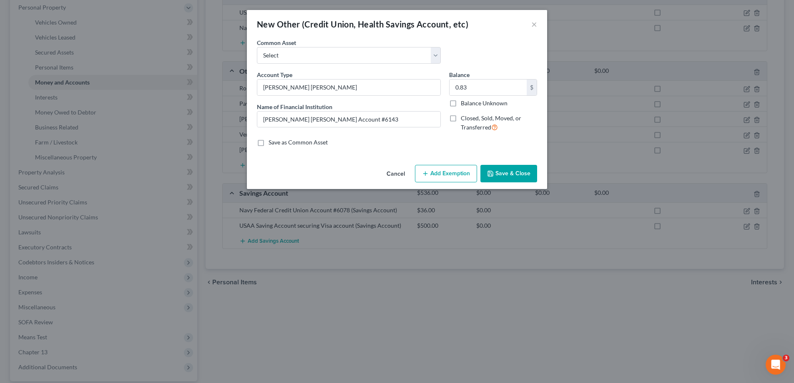
click at [516, 175] on button "Save & Close" at bounding box center [508, 174] width 57 height 18
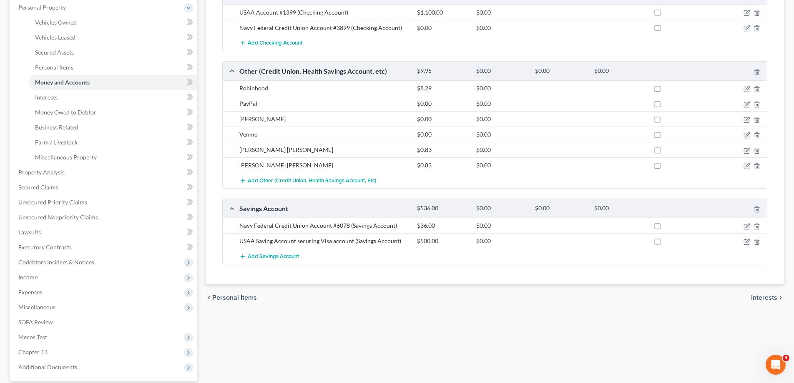
click at [271, 151] on div "[PERSON_NAME] [PERSON_NAME]" at bounding box center [324, 150] width 178 height 8
click at [746, 151] on icon "button" at bounding box center [746, 151] width 7 height 7
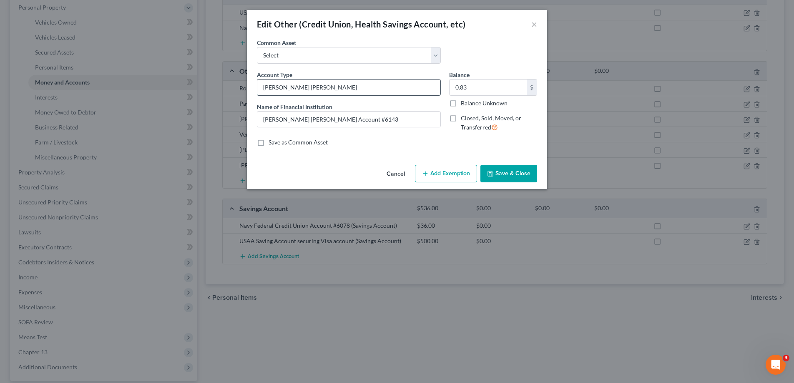
click at [350, 90] on input "[PERSON_NAME] [PERSON_NAME]" at bounding box center [348, 88] width 183 height 16
type input "[PERSON_NAME] [PERSON_NAME] Account #6143"
click at [512, 175] on button "Save & Close" at bounding box center [508, 174] width 57 height 18
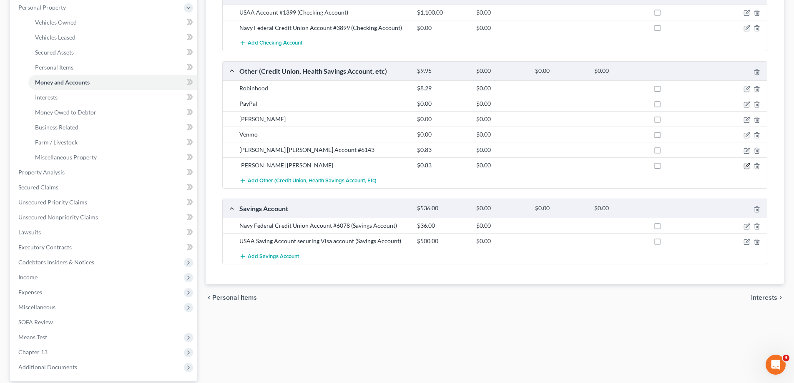
click at [746, 167] on icon "button" at bounding box center [747, 165] width 4 height 4
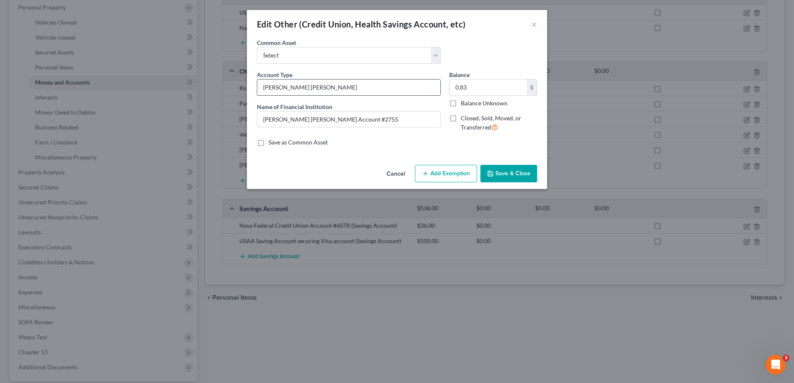
click at [360, 88] on input "[PERSON_NAME] [PERSON_NAME]" at bounding box center [348, 88] width 183 height 16
type input "[PERSON_NAME] [PERSON_NAME] Account #2755"
click at [506, 172] on button "Save & Close" at bounding box center [508, 174] width 57 height 18
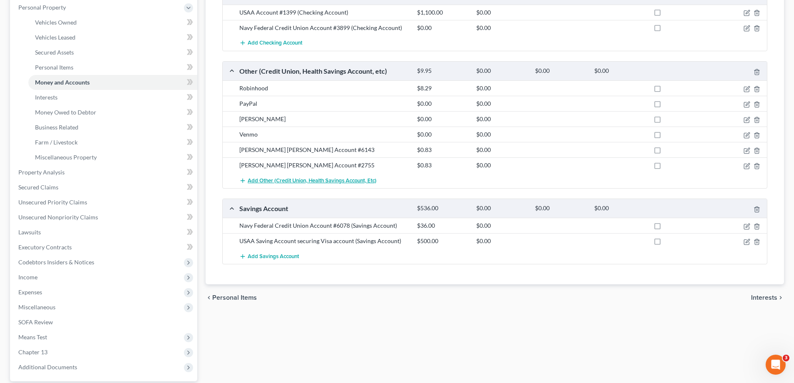
click at [296, 181] on span "Add Other (Credit Union, Health Savings Account, etc)" at bounding box center [312, 181] width 129 height 7
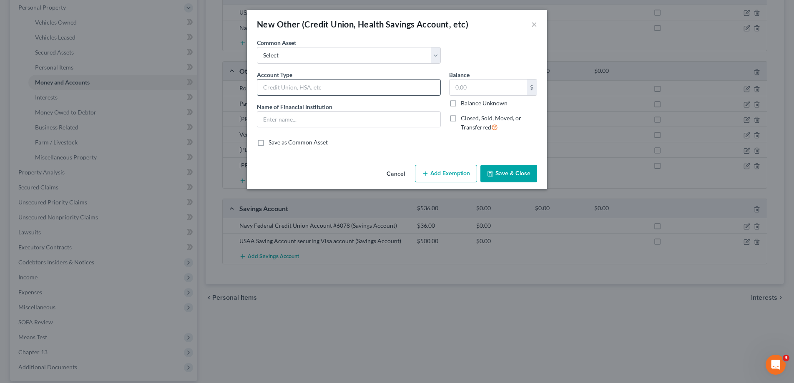
click at [314, 91] on input "text" at bounding box center [348, 88] width 183 height 16
click at [532, 25] on button "×" at bounding box center [534, 24] width 6 height 10
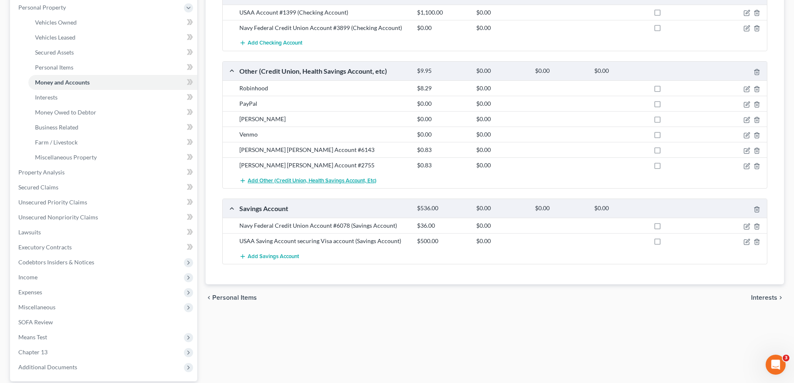
click at [298, 181] on span "Add Other (Credit Union, Health Savings Account, etc)" at bounding box center [312, 181] width 129 height 7
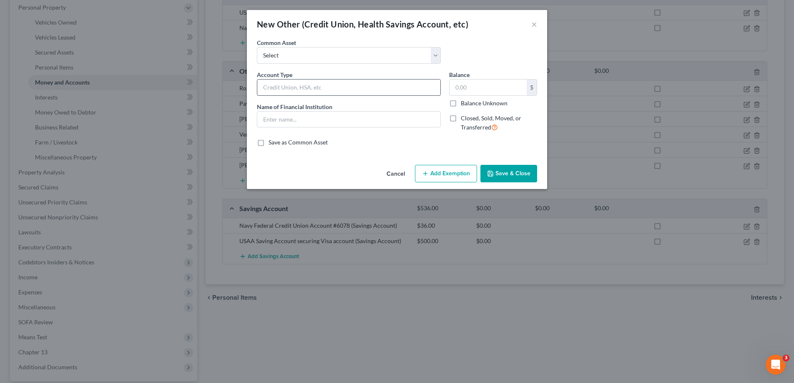
click at [319, 86] on input "text" at bounding box center [348, 88] width 183 height 16
type input "[PERSON_NAME] [PERSON_NAME] Account #2037"
drag, startPoint x: 348, startPoint y: 89, endPoint x: 263, endPoint y: 85, distance: 85.1
click at [263, 85] on input "[PERSON_NAME] [PERSON_NAME] Account #2037" at bounding box center [348, 88] width 183 height 16
paste input "[PERSON_NAME] [PERSON_NAME] Account #2037"
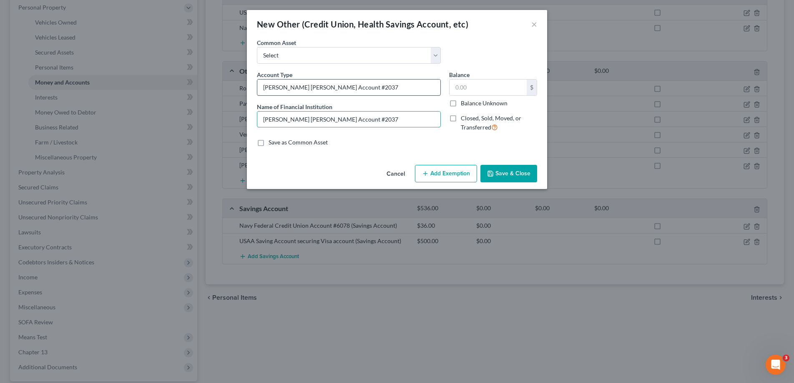
type input "[PERSON_NAME] [PERSON_NAME] Account #2037"
type input "0.82"
click at [514, 175] on button "Save & Close" at bounding box center [508, 174] width 57 height 18
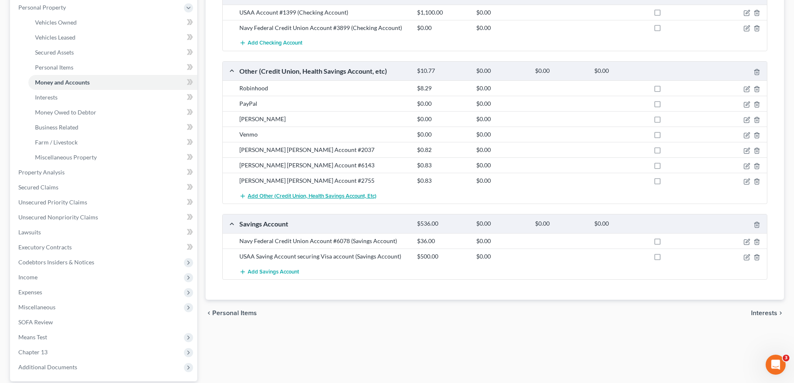
click at [299, 195] on span "Add Other (Credit Union, Health Savings Account, etc)" at bounding box center [312, 196] width 129 height 7
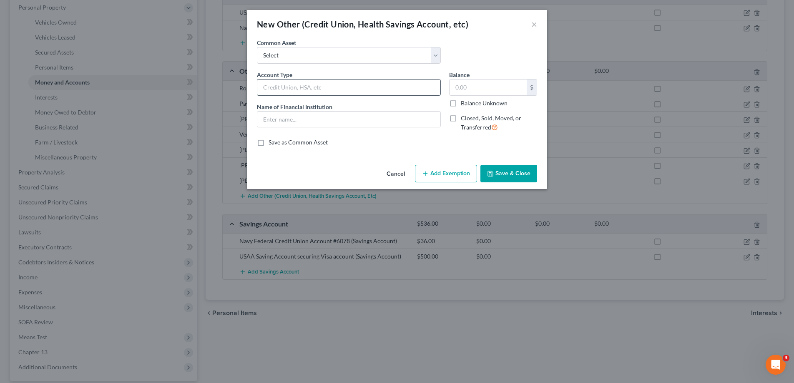
click at [306, 87] on input "text" at bounding box center [348, 88] width 183 height 16
click at [357, 85] on input "[PERSON_NAME] [PERSON_NAME] Account #2037" at bounding box center [348, 88] width 183 height 16
drag, startPoint x: 348, startPoint y: 85, endPoint x: 253, endPoint y: 87, distance: 95.5
click at [253, 87] on div "Account Type [PERSON_NAME] [PERSON_NAME] Account #7710 Name of Financial Instit…" at bounding box center [349, 104] width 192 height 68
type input "[PERSON_NAME] [PERSON_NAME] Account #7710"
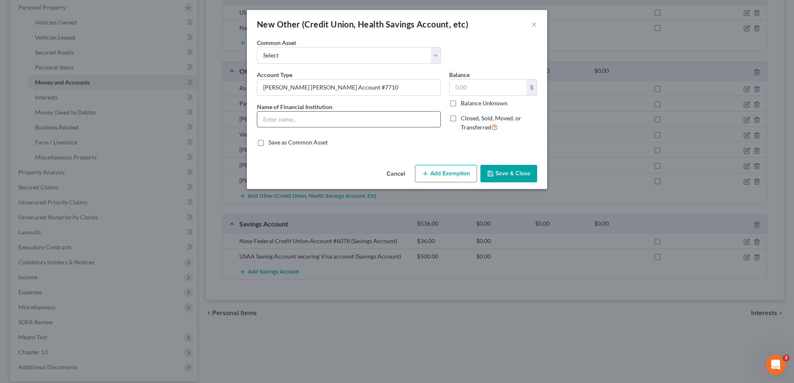
click at [274, 119] on input "text" at bounding box center [348, 120] width 183 height 16
paste input "[PERSON_NAME] [PERSON_NAME] Account #7710"
type input "[PERSON_NAME] [PERSON_NAME] Account #7710"
type input "0.52"
click at [510, 173] on button "Save & Close" at bounding box center [508, 174] width 57 height 18
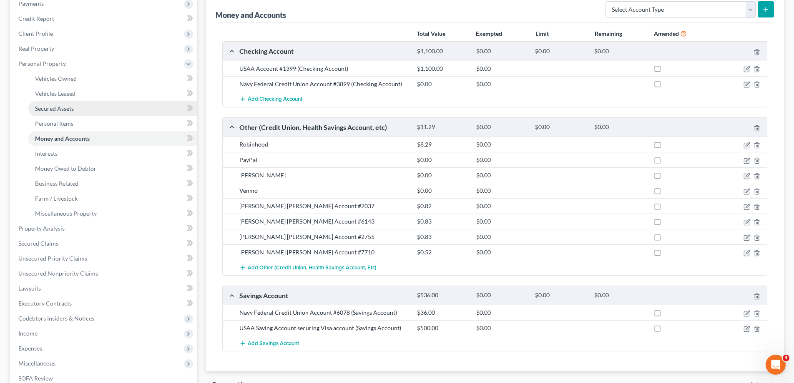
scroll to position [240, 0]
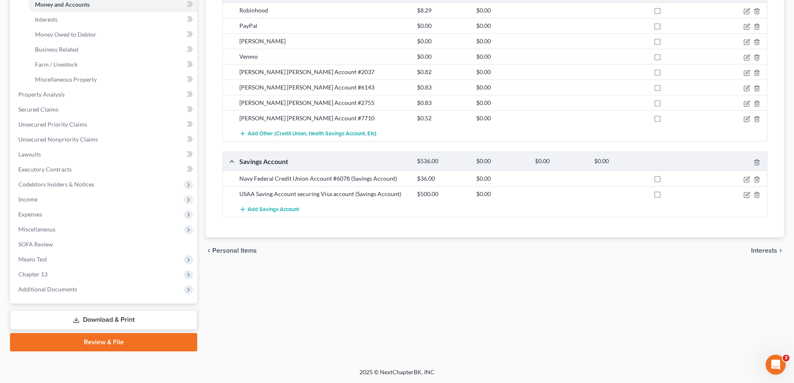
click at [94, 319] on link "Download & Print" at bounding box center [103, 321] width 187 height 20
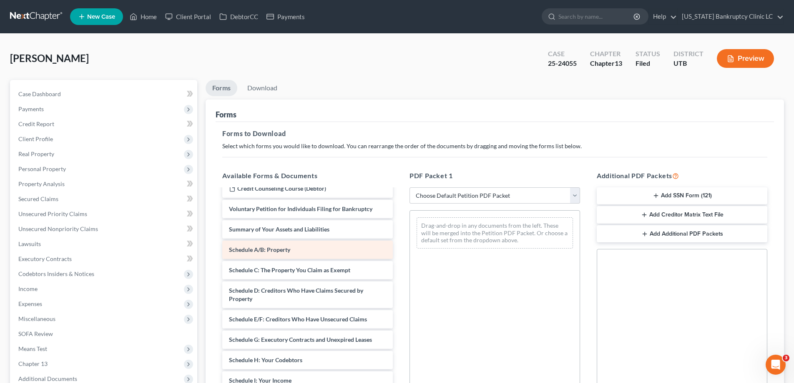
scroll to position [38, 0]
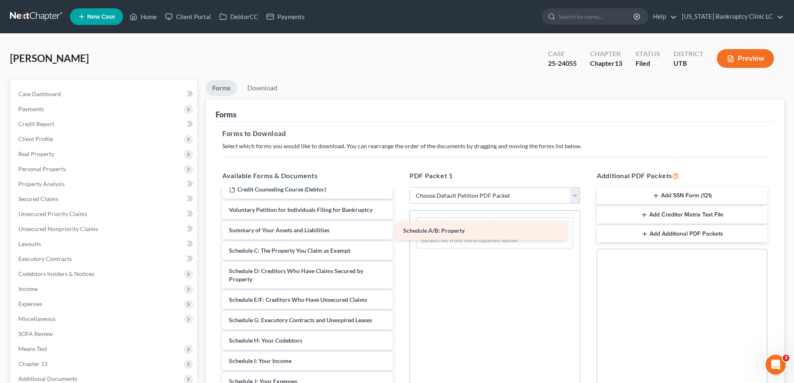
drag, startPoint x: 268, startPoint y: 251, endPoint x: 443, endPoint y: 231, distance: 175.4
click at [399, 231] on div "Schedule A/B: Property Chapter 13 Plan (Chapter 13 Plan - [US_STATE] Bankruptcy…" at bounding box center [307, 361] width 184 height 419
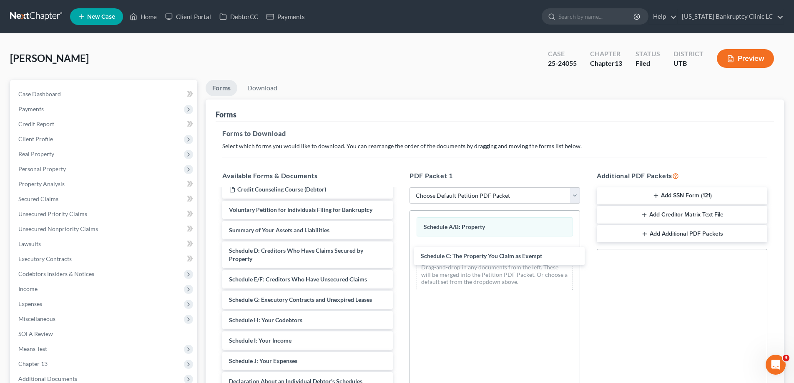
drag, startPoint x: 264, startPoint y: 251, endPoint x: 443, endPoint y: 264, distance: 179.7
click at [399, 256] on div "Schedule C: The Property You Claim as Exempt Chapter 13 Plan (Chapter 13 Plan -…" at bounding box center [307, 351] width 184 height 399
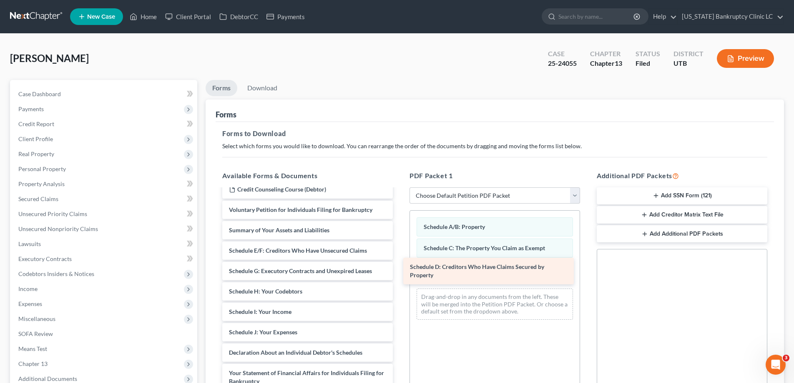
drag, startPoint x: 253, startPoint y: 254, endPoint x: 434, endPoint y: 270, distance: 181.6
click at [399, 270] on div "Schedule D: Creditors Who Have Claims Secured by Property Chapter 13 Plan (Chap…" at bounding box center [307, 337] width 184 height 370
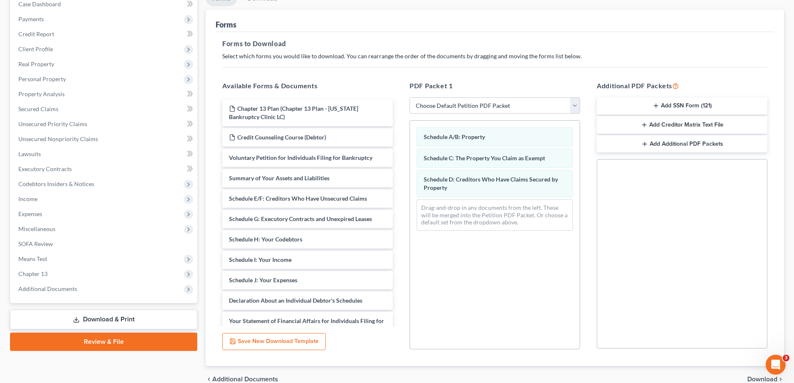
scroll to position [131, 0]
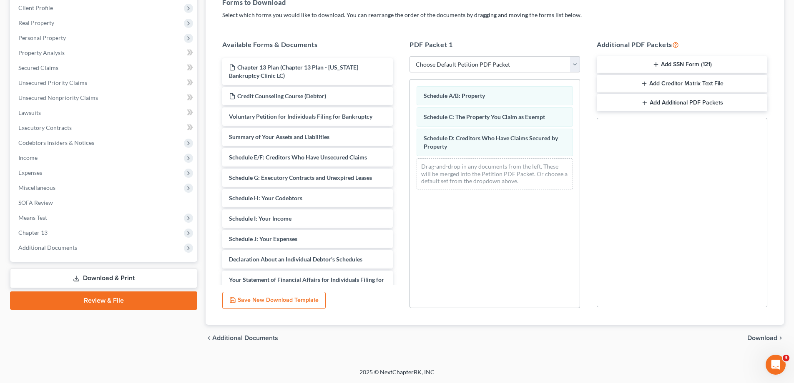
click at [762, 338] on span "Download" at bounding box center [762, 338] width 30 height 7
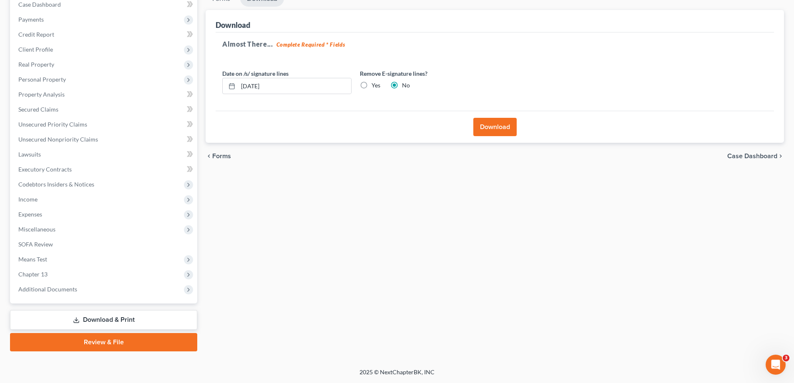
click at [501, 129] on button "Download" at bounding box center [494, 127] width 43 height 18
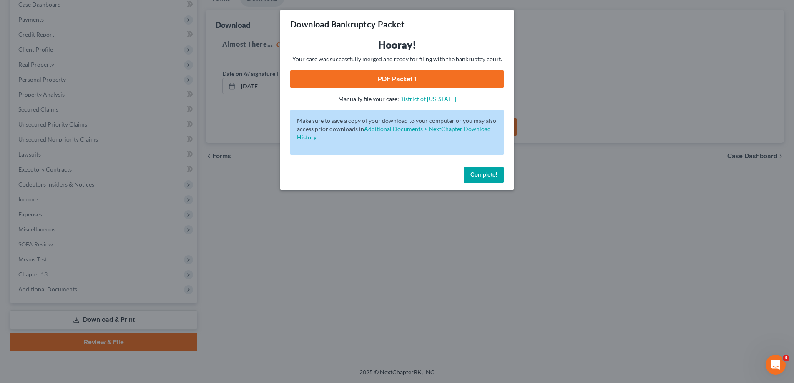
click at [386, 84] on link "PDF Packet 1" at bounding box center [396, 79] width 213 height 18
click at [482, 175] on span "Complete!" at bounding box center [483, 174] width 27 height 7
